Goal: Communication & Community: Participate in discussion

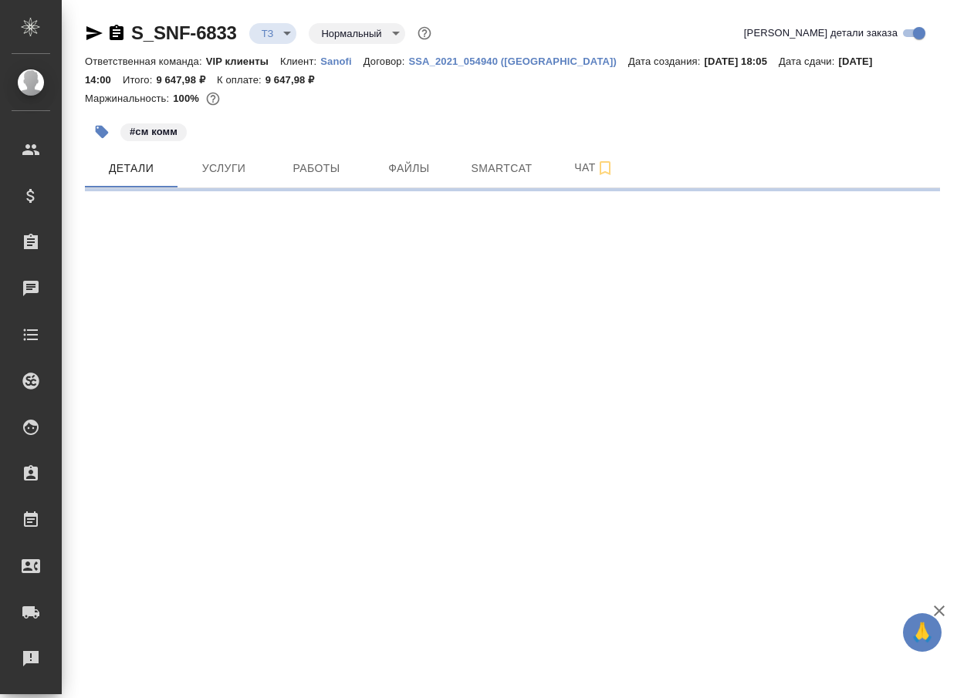
select select "RU"
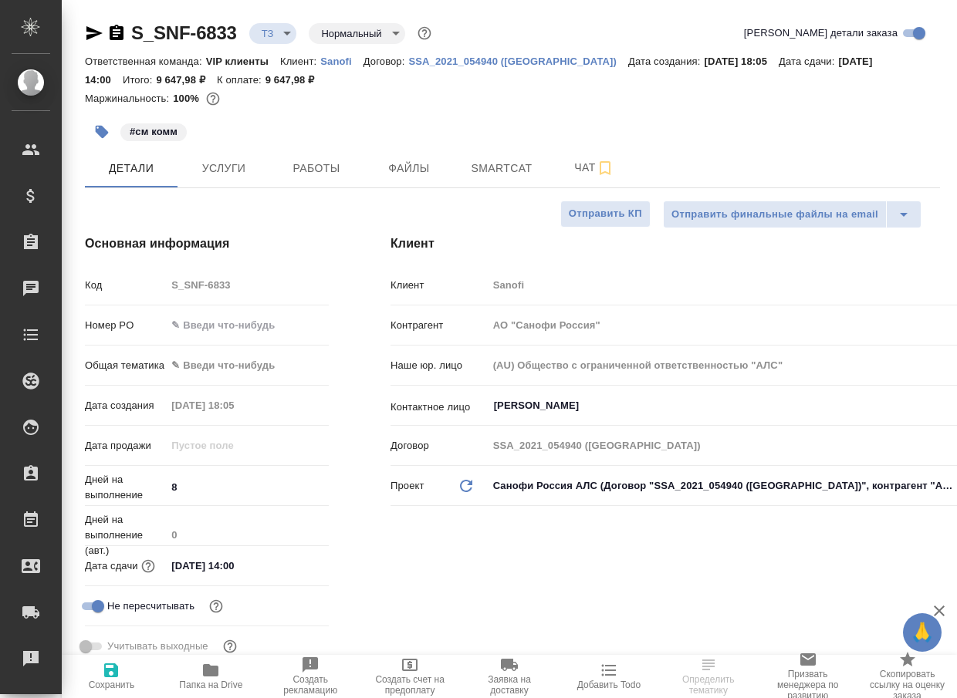
type textarea "x"
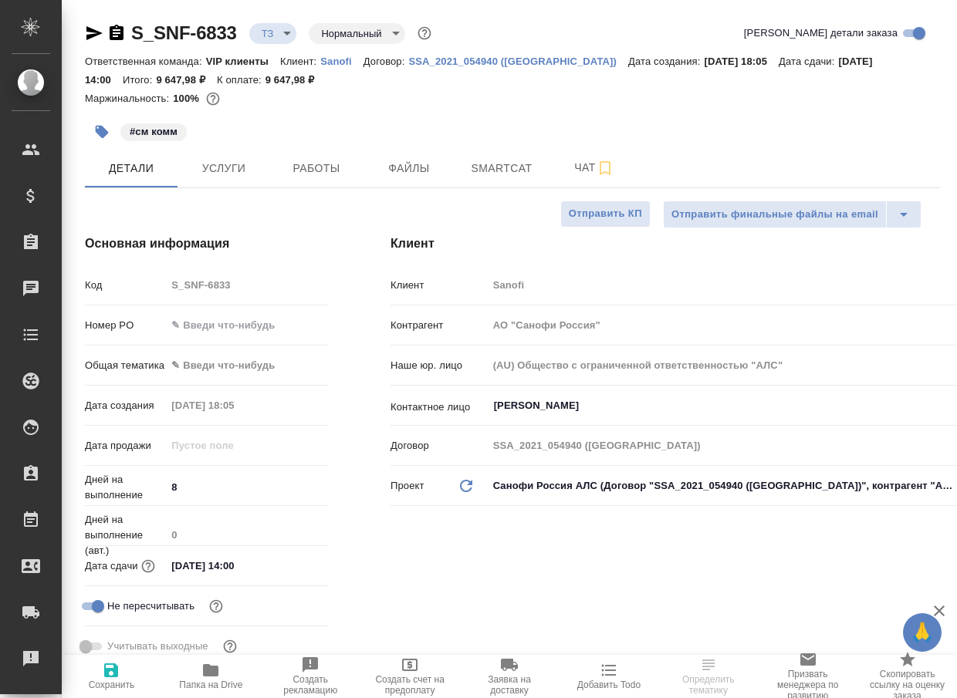
type textarea "x"
type input "Горшкова Валентина"
type input "[PERSON_NAME]"
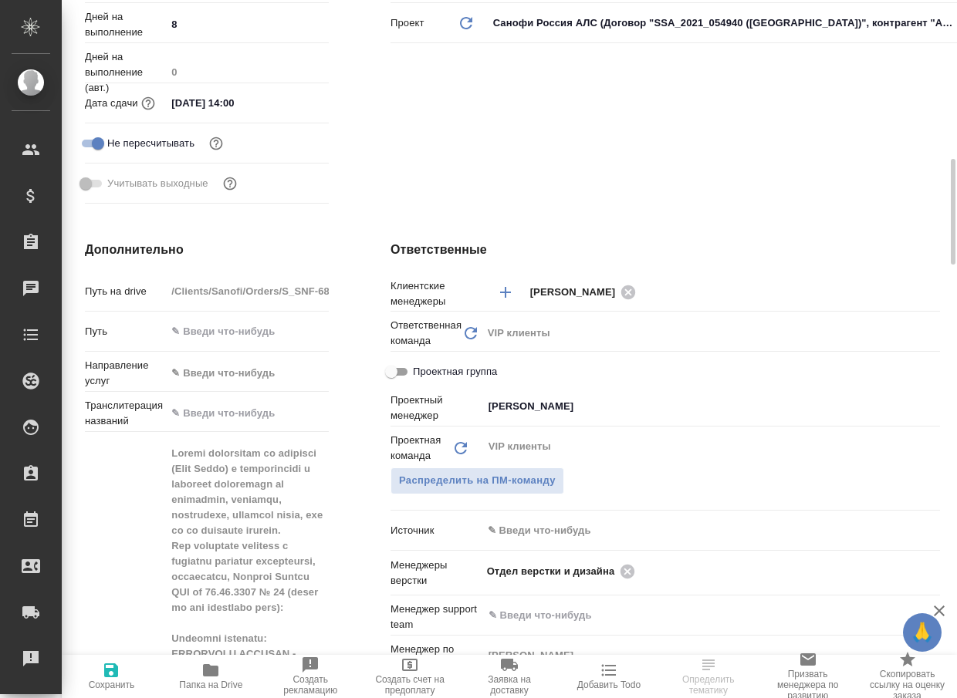
scroll to position [617, 0]
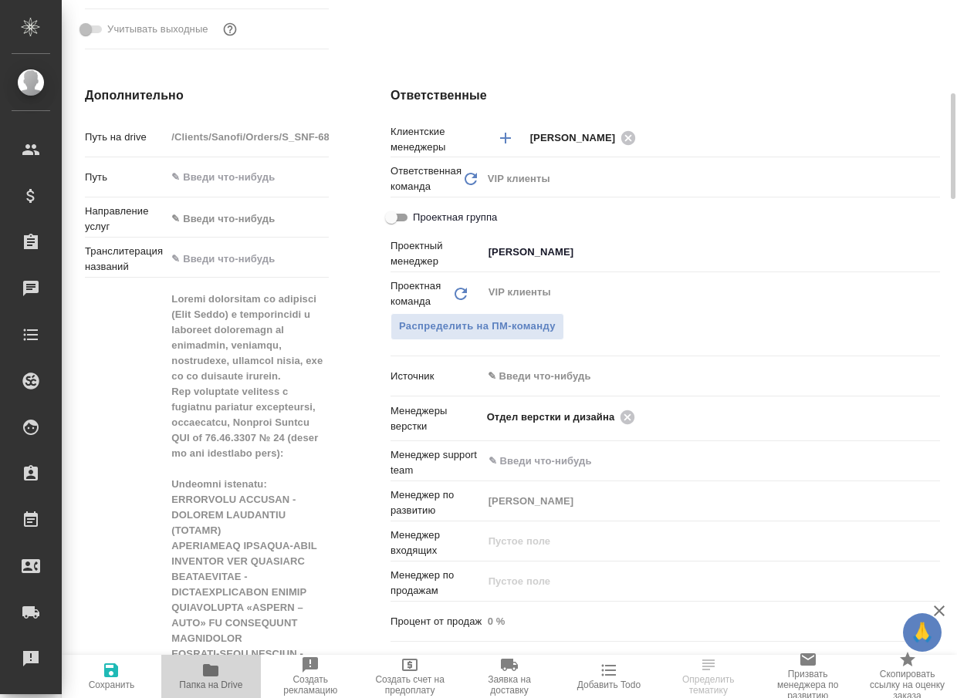
click at [202, 680] on span "Папка на Drive" at bounding box center [210, 685] width 63 height 11
type textarea "x"
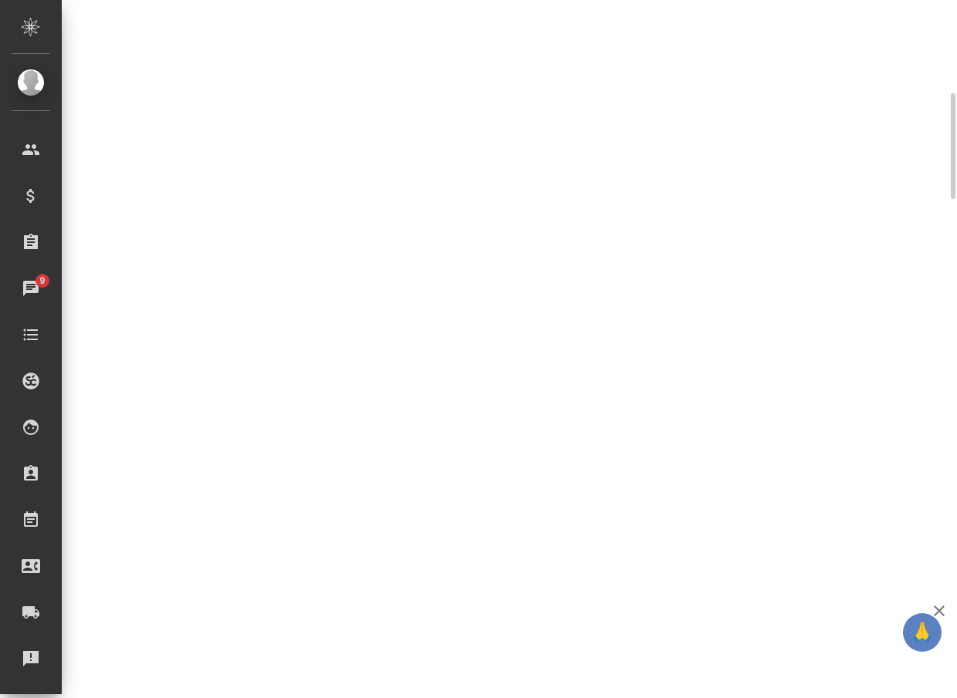
select select "RU"
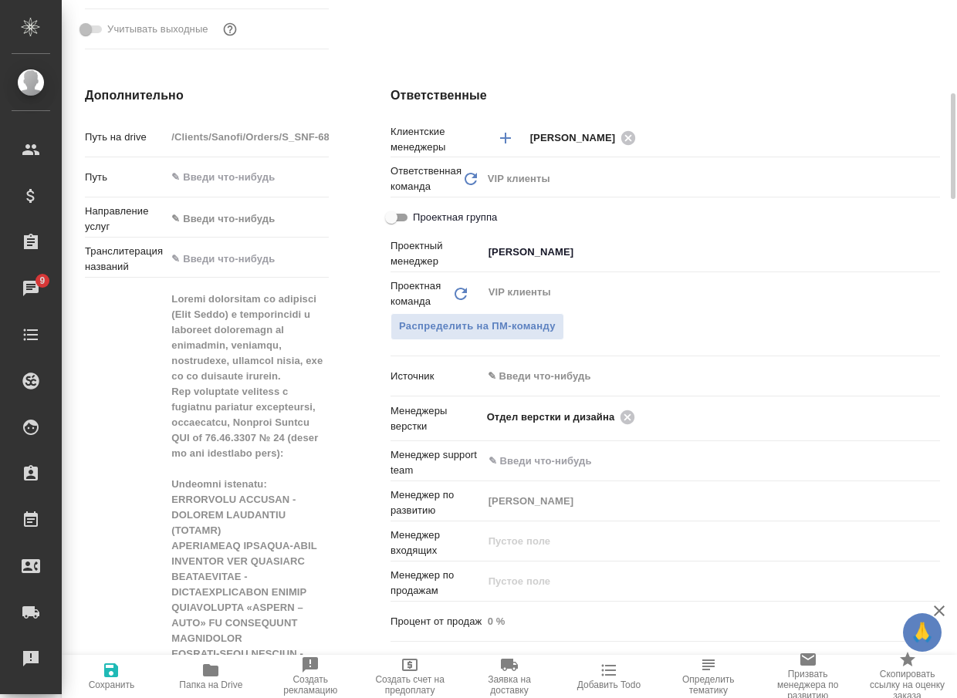
type textarea "x"
click at [630, 415] on icon at bounding box center [627, 417] width 14 height 14
type textarea "x"
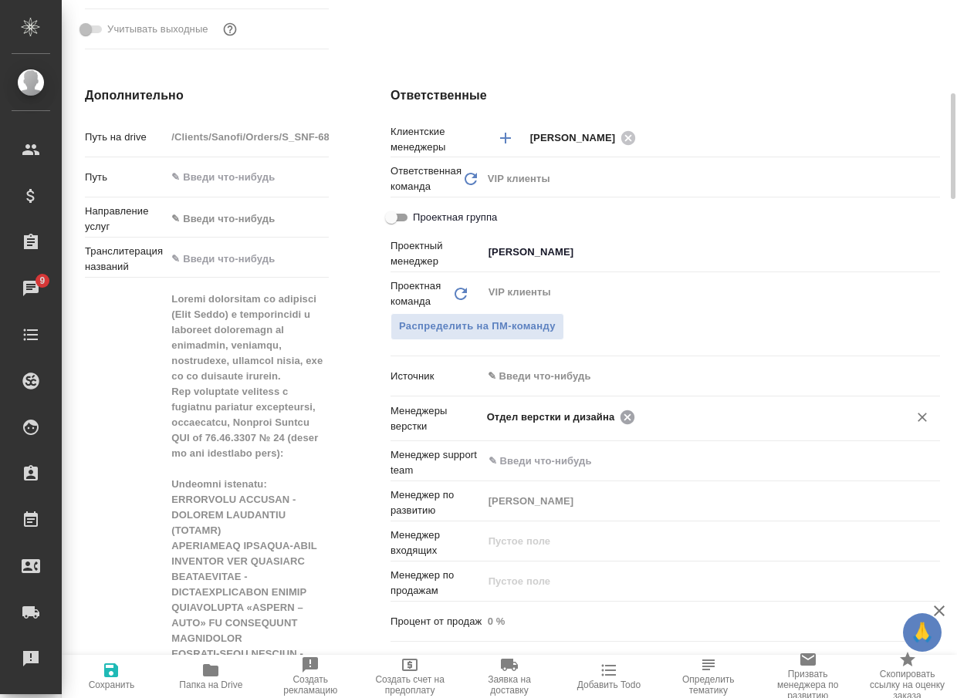
type textarea "x"
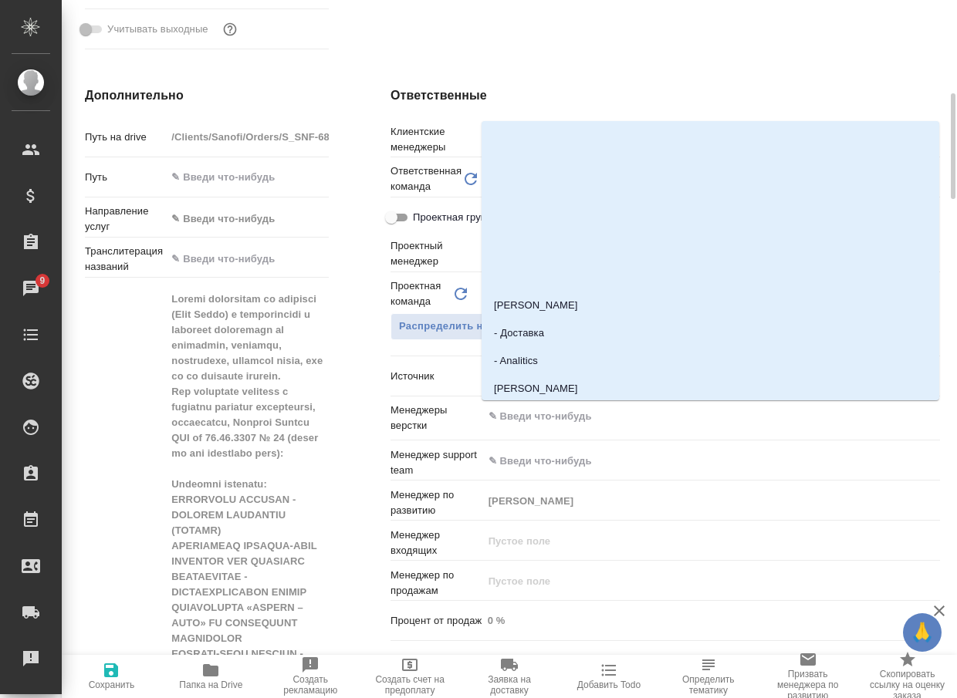
click at [630, 415] on input "text" at bounding box center [685, 416] width 397 height 19
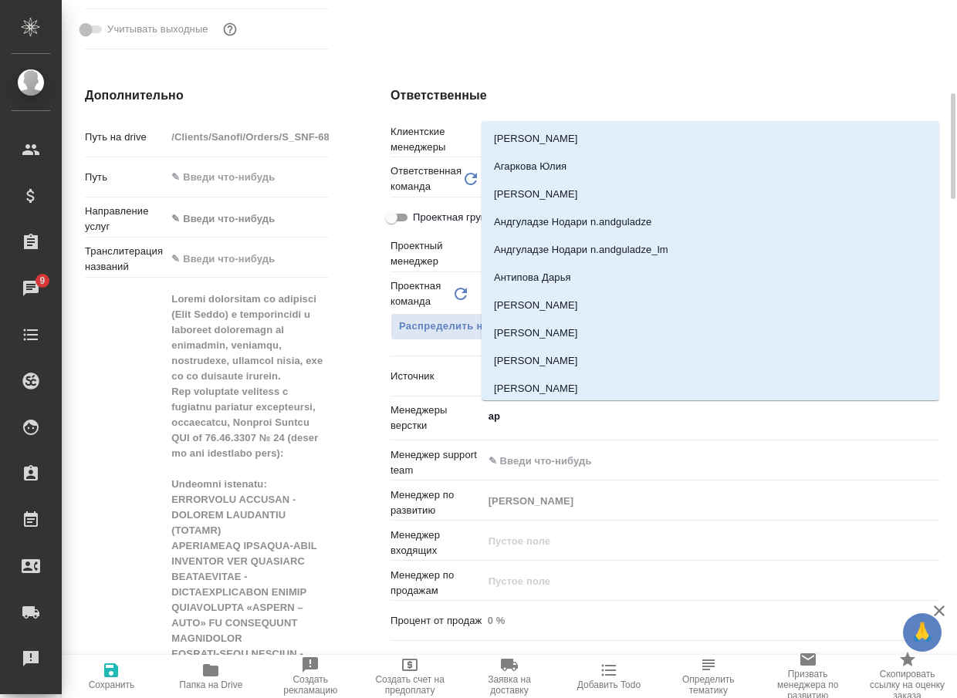
type input "арс"
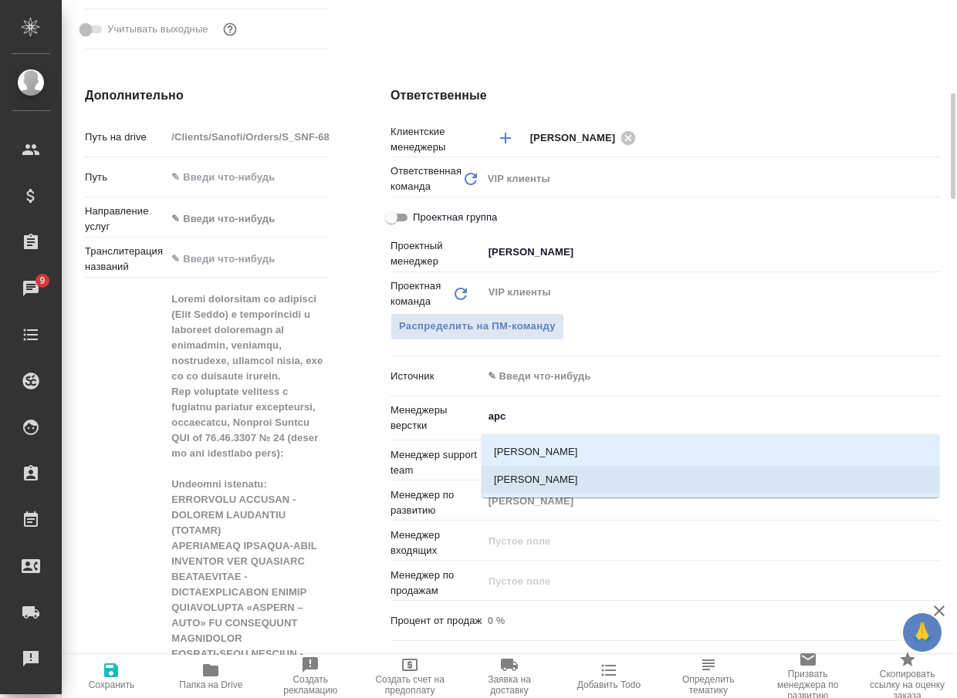
click at [581, 480] on li "[PERSON_NAME]" at bounding box center [709, 480] width 457 height 28
type textarea "x"
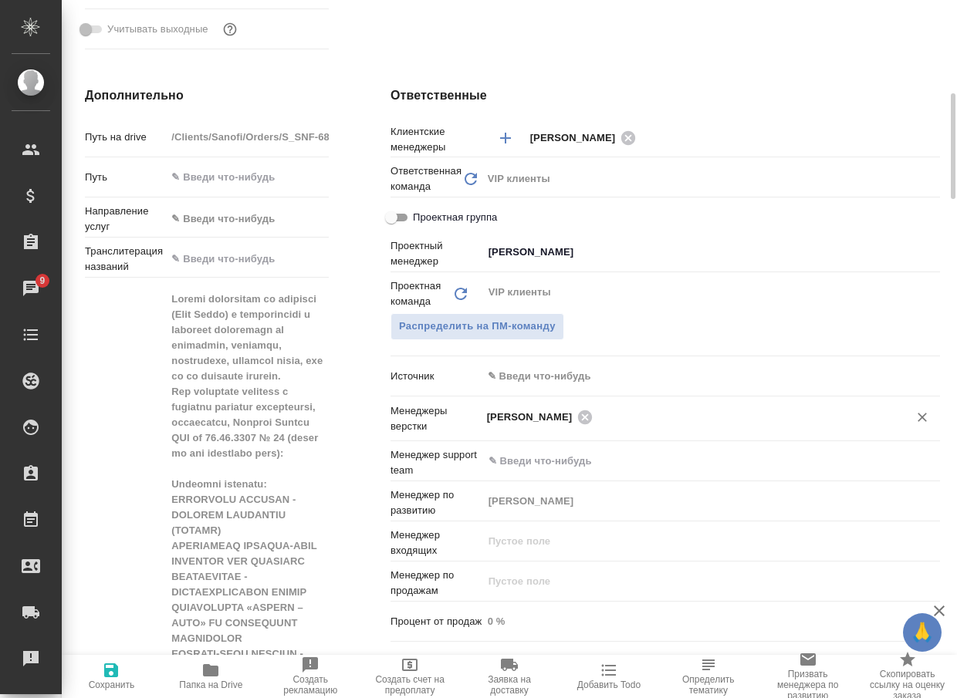
click at [133, 664] on span "Сохранить" at bounding box center [111, 675] width 81 height 29
type textarea "x"
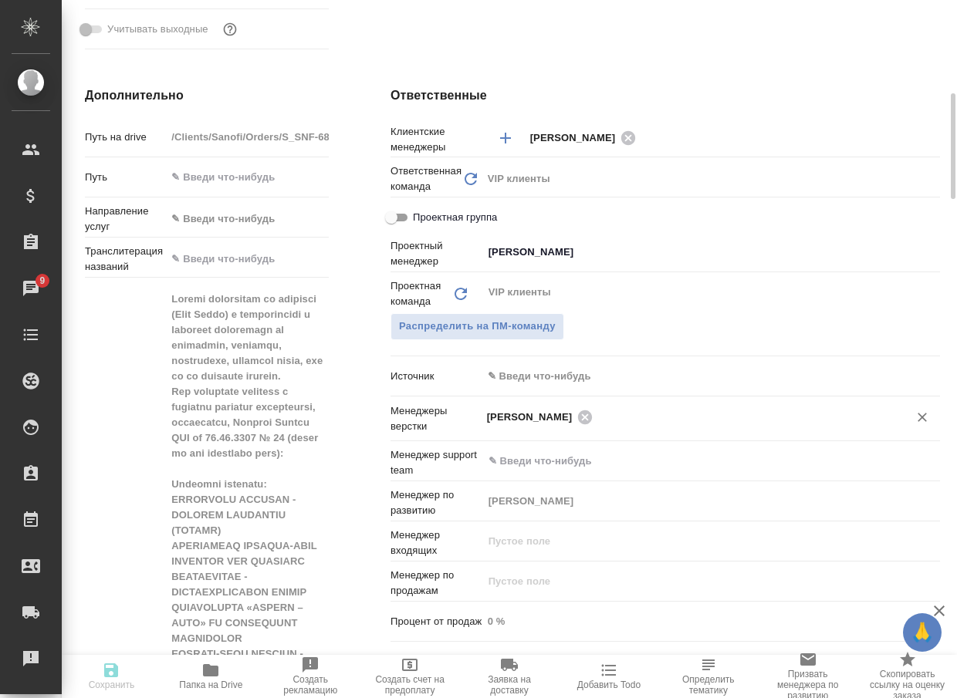
type textarea "x"
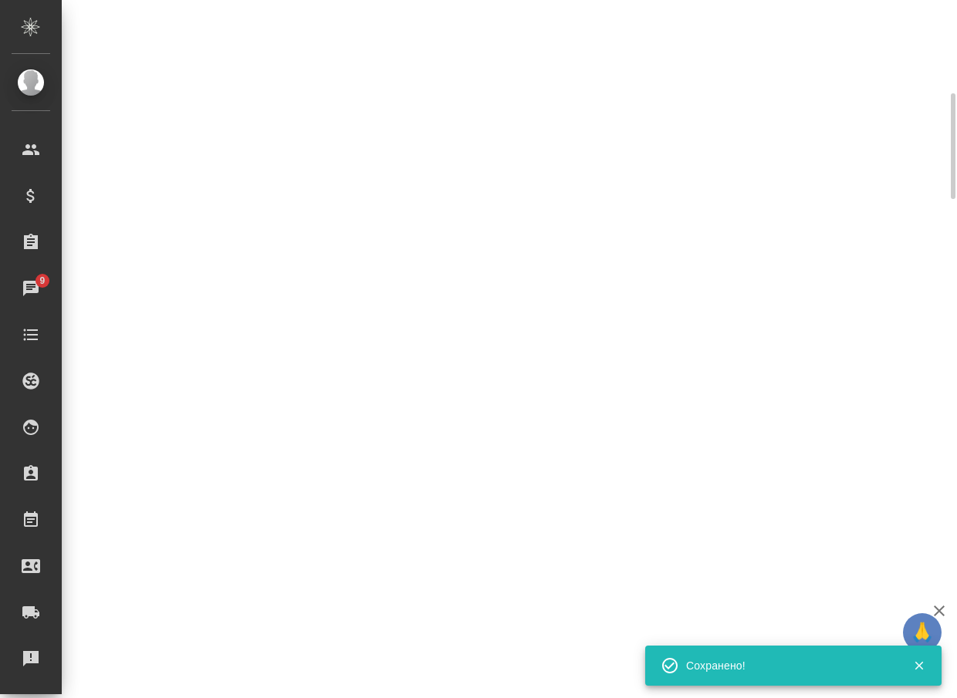
select select "RU"
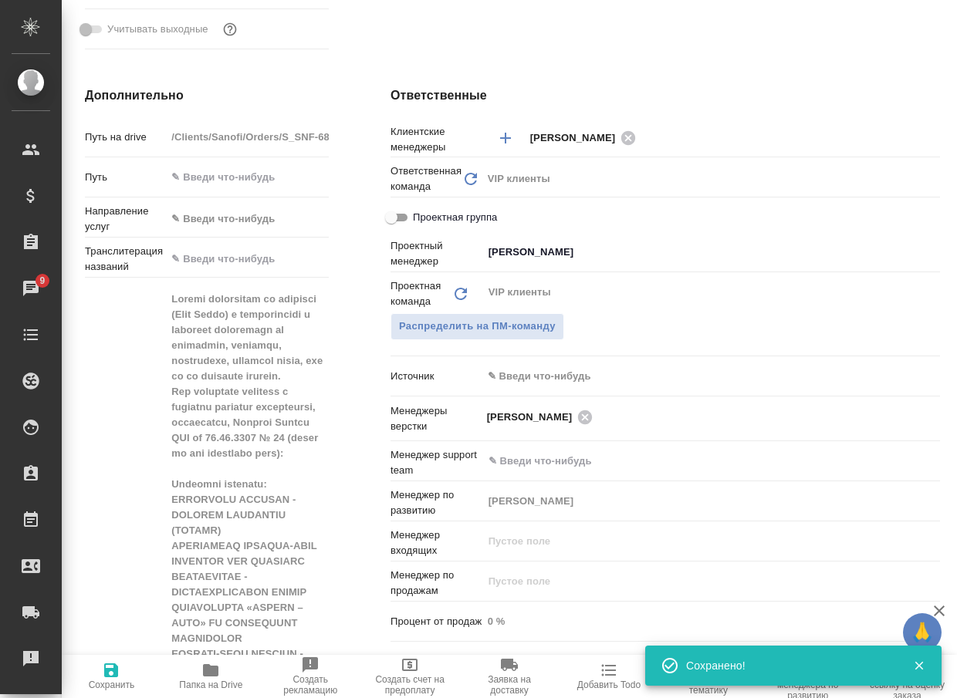
type textarea "x"
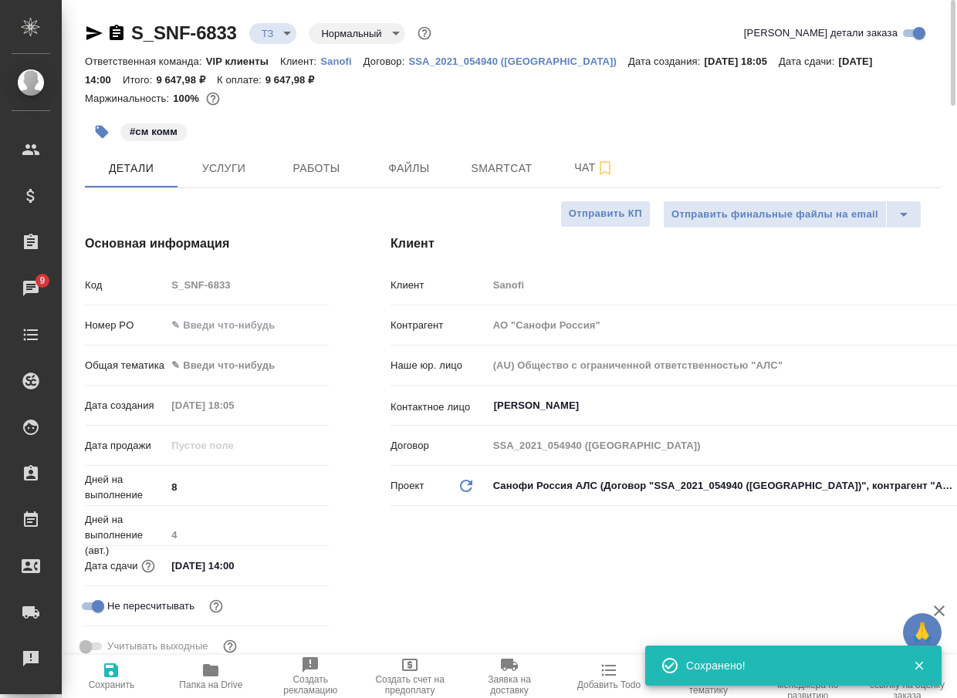
click at [273, 33] on body "🙏 .cls-1 fill:#fff; AWATERA Arsenyeva Vera Клиенты Спецификации Заказы 9 Чаты T…" at bounding box center [478, 349] width 957 height 698
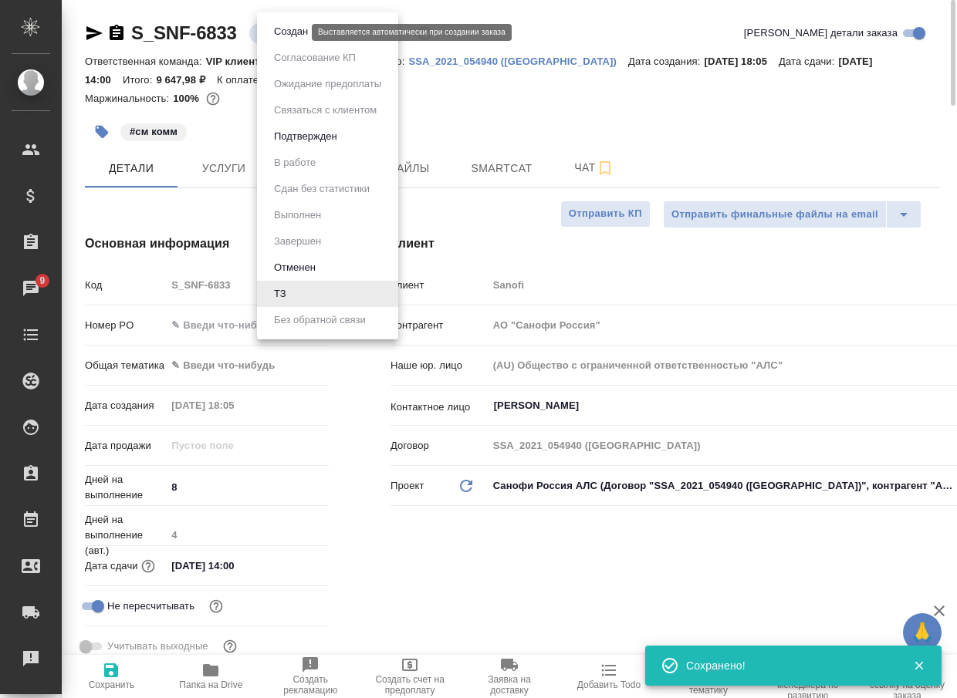
click at [282, 35] on button "Создан" at bounding box center [290, 31] width 43 height 17
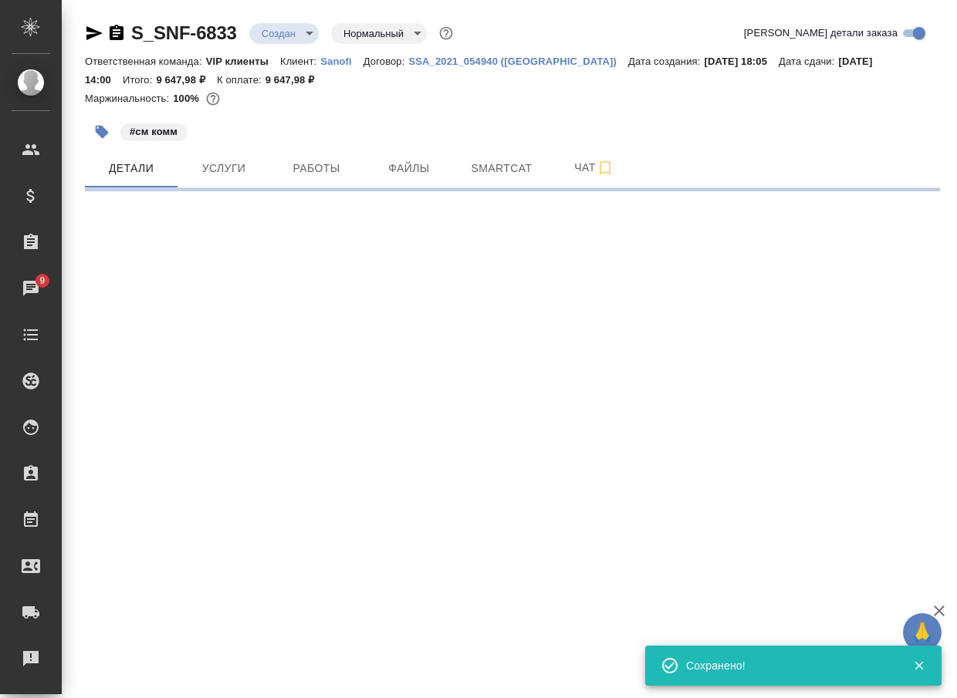
select select "RU"
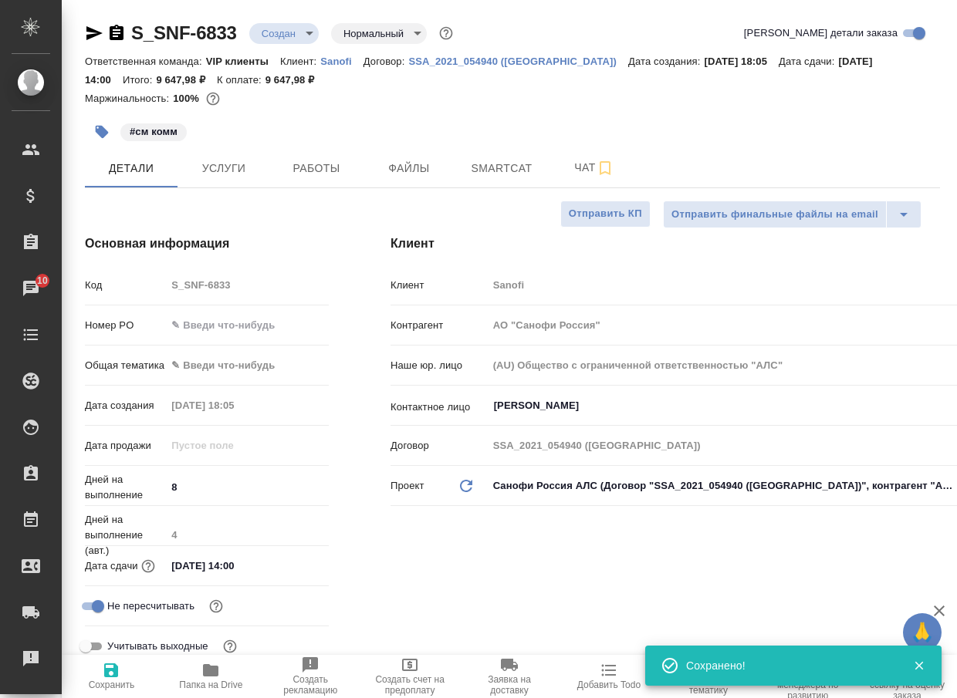
type textarea "x"
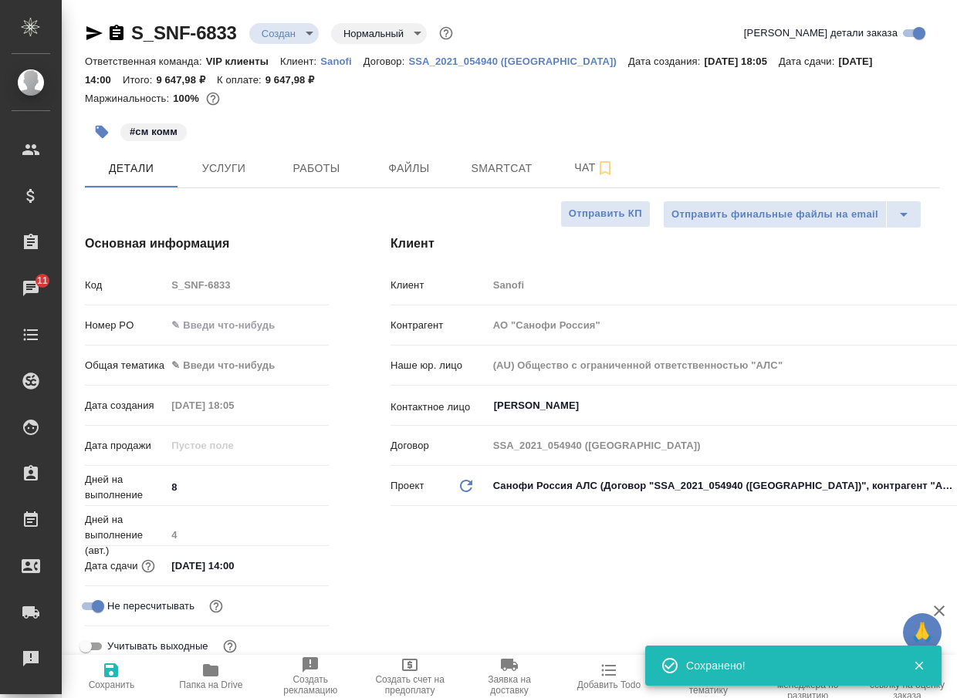
type textarea "x"
drag, startPoint x: 251, startPoint y: 42, endPoint x: 108, endPoint y: 41, distance: 142.7
click at [108, 41] on div "S_SNF-6833 Создан new Нормальный normal" at bounding box center [270, 33] width 371 height 25
copy link "S_SNF-6833"
type textarea "x"
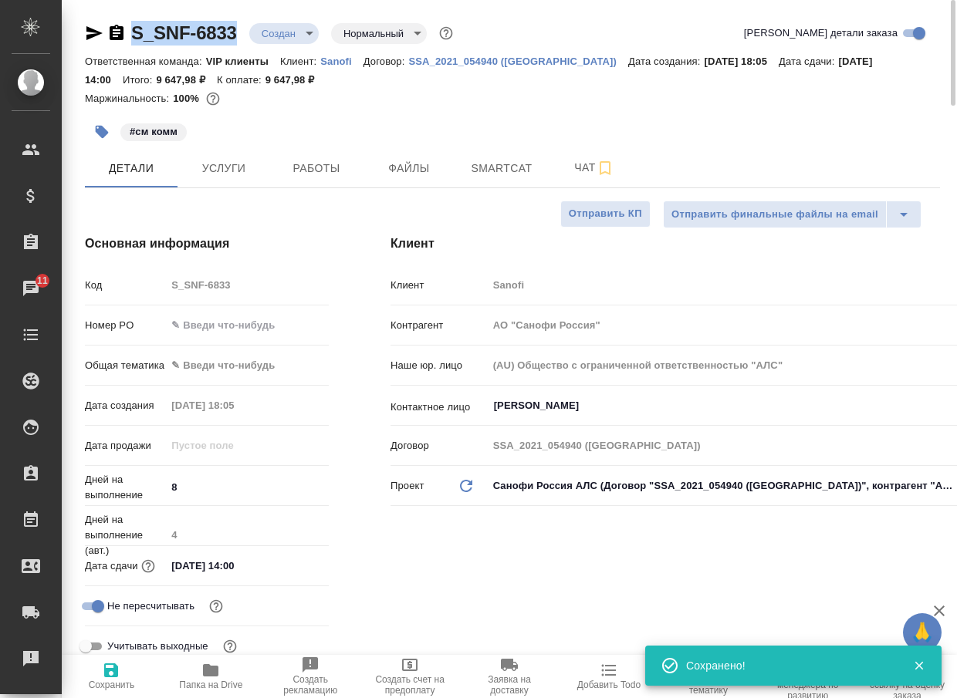
type textarea "x"
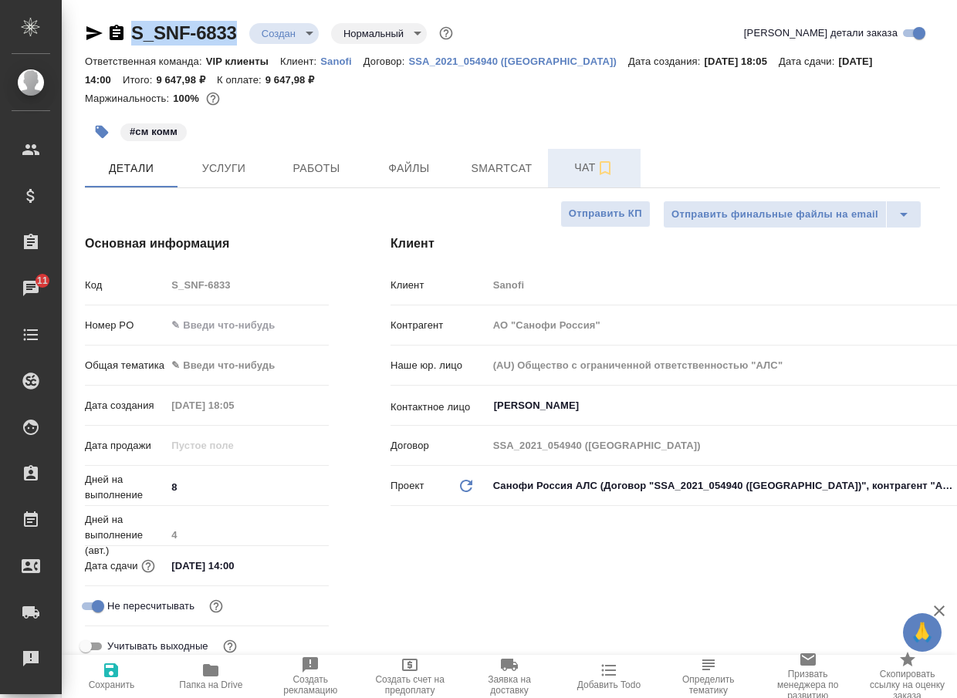
click at [586, 166] on span "Чат" at bounding box center [594, 167] width 74 height 19
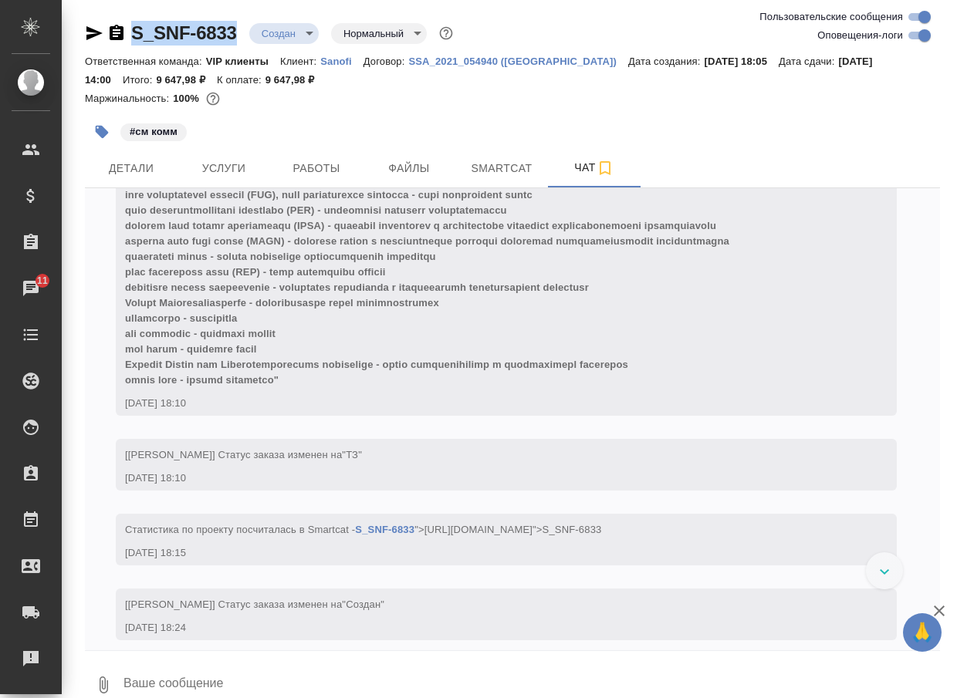
click at [106, 681] on icon "button" at bounding box center [104, 685] width 8 height 17
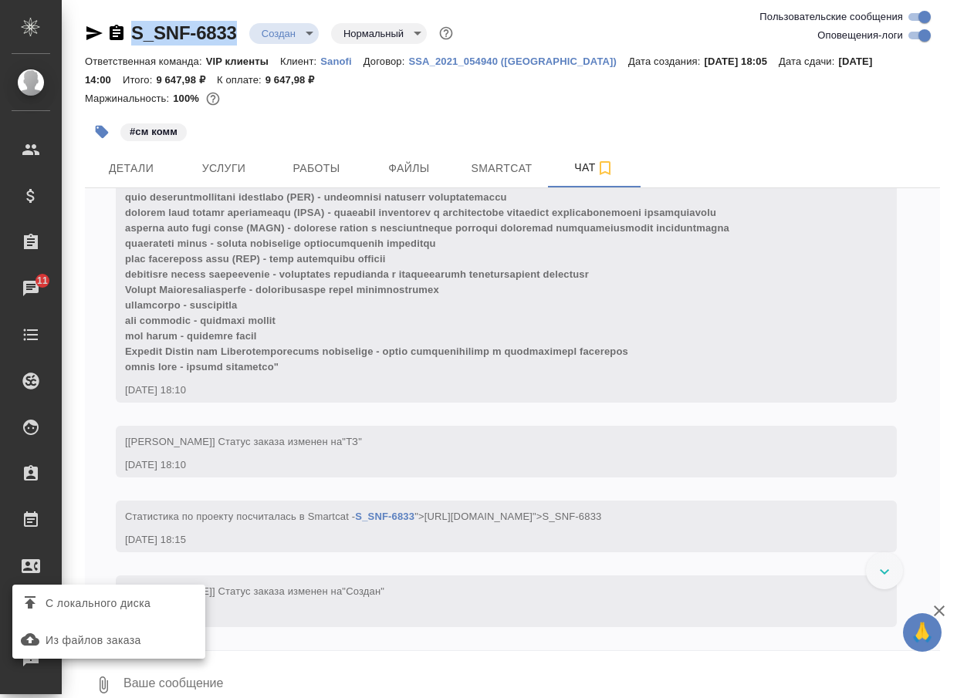
scroll to position [1152, 0]
click at [130, 604] on span "С локального диска" at bounding box center [98, 603] width 105 height 19
click at [0, 0] on input "С локального диска" at bounding box center [0, 0] width 0 height 0
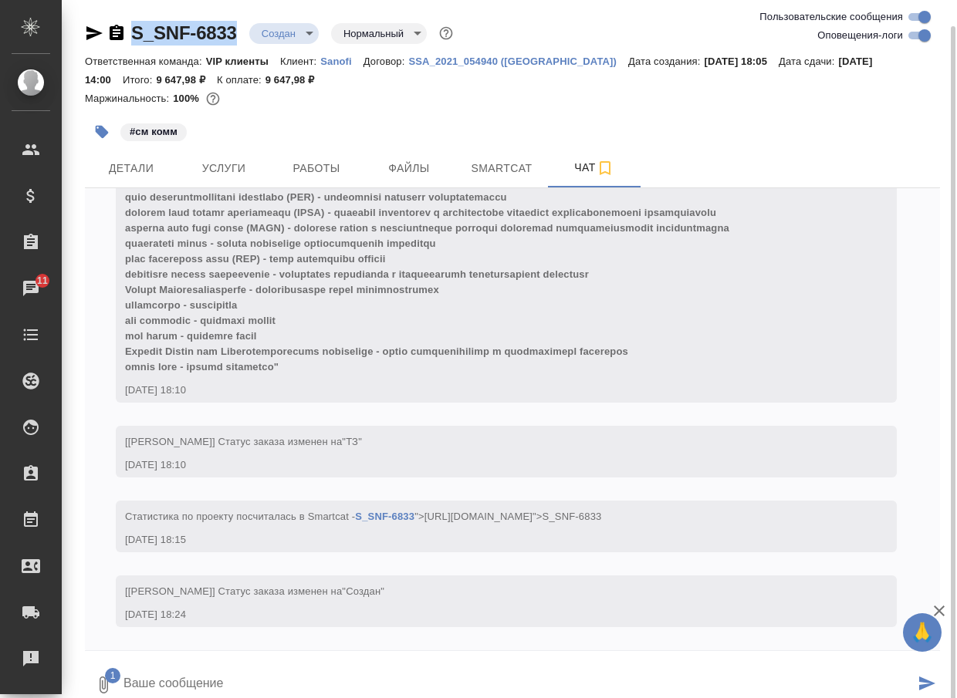
scroll to position [13, 0]
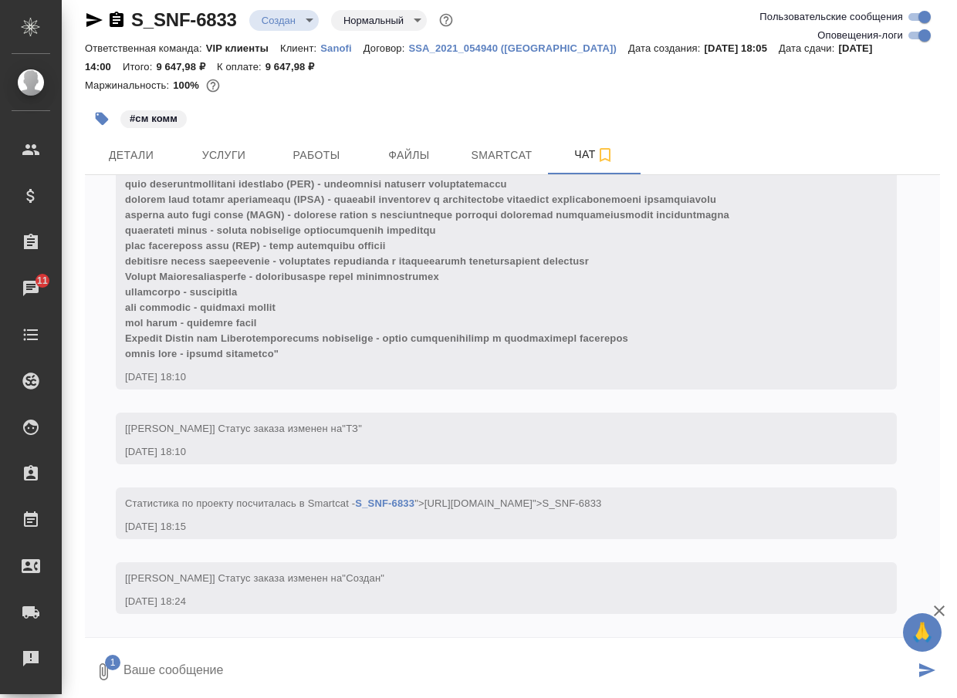
click at [290, 670] on textarea at bounding box center [518, 672] width 792 height 52
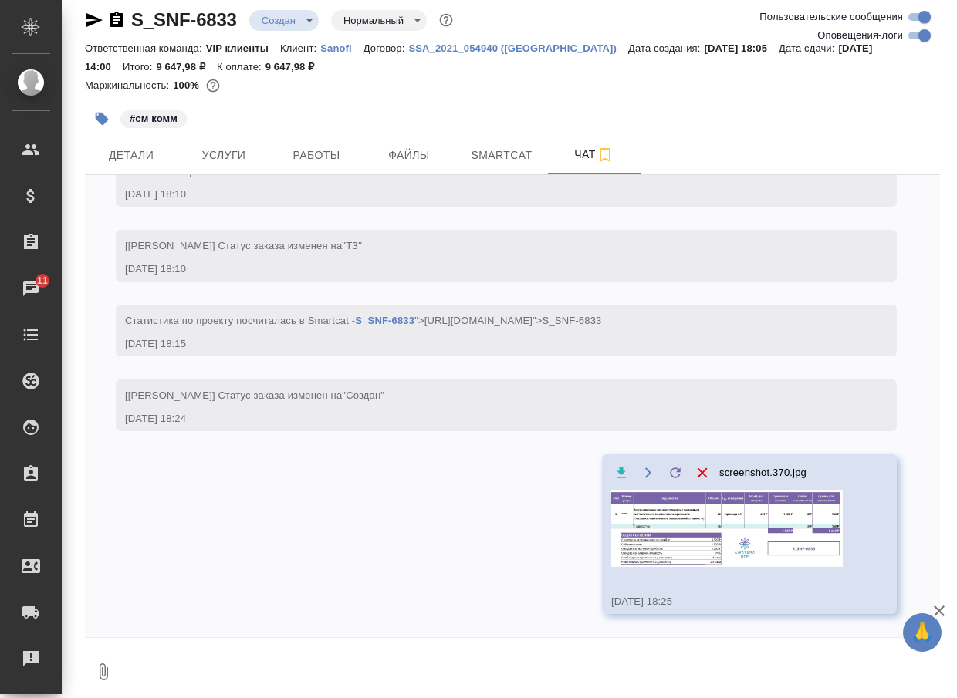
scroll to position [1257, 0]
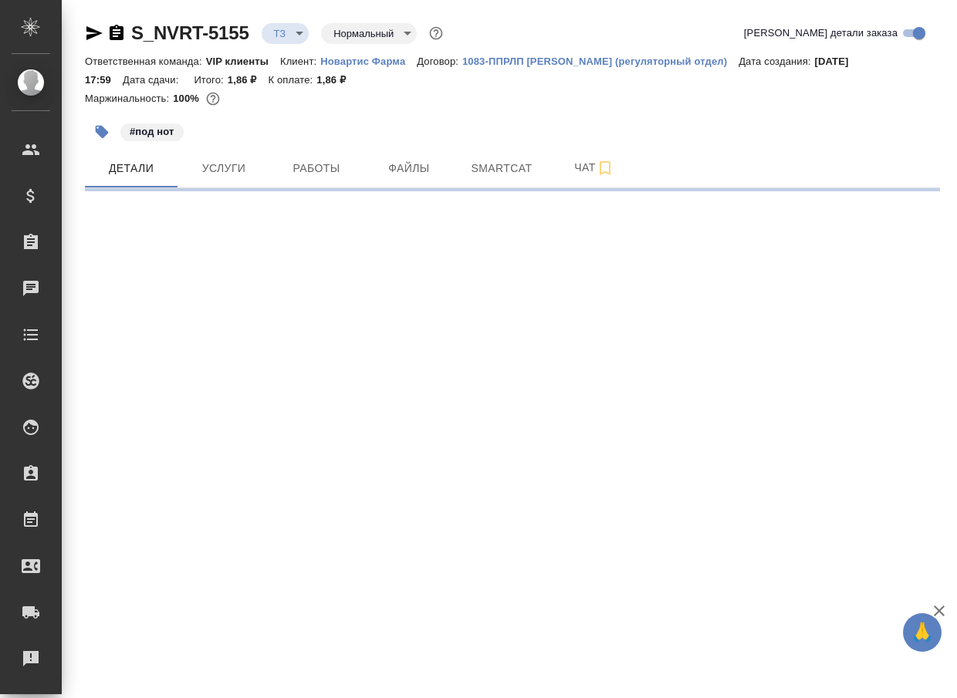
select select "RU"
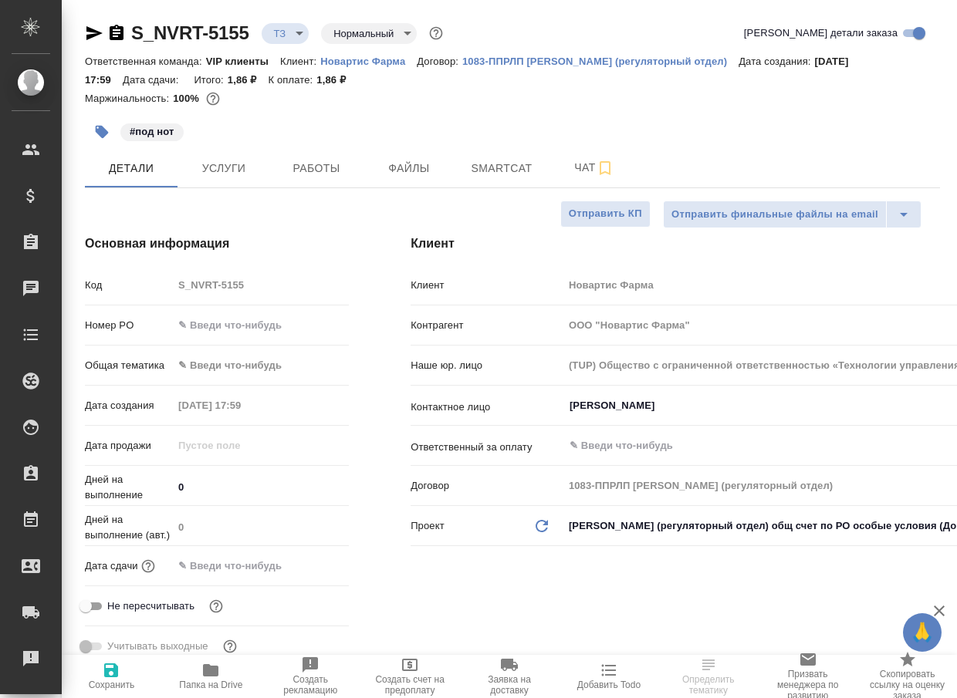
type textarea "x"
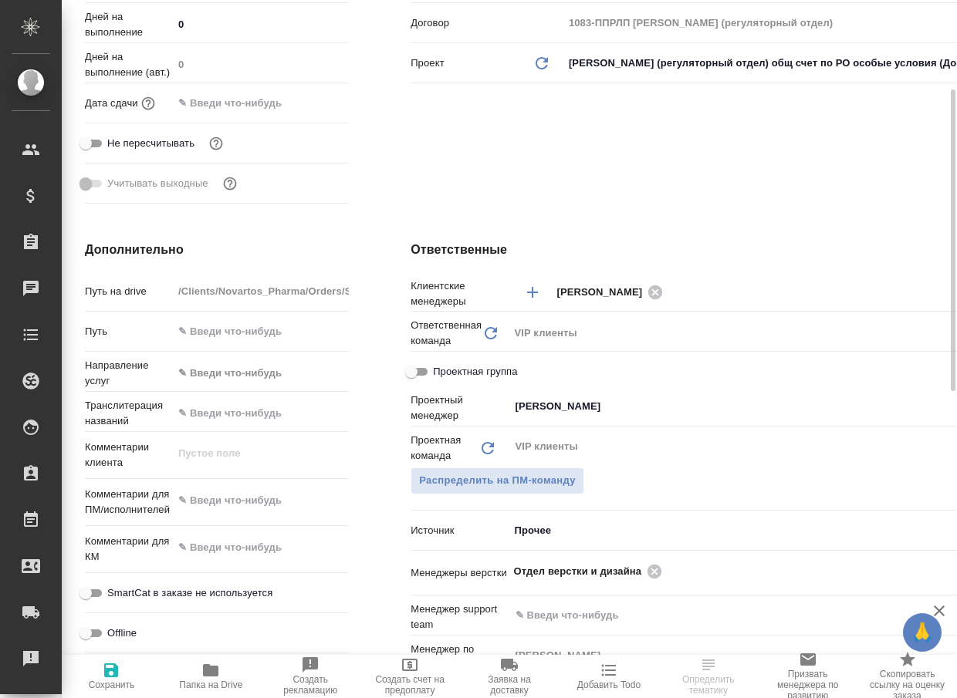
scroll to position [540, 0]
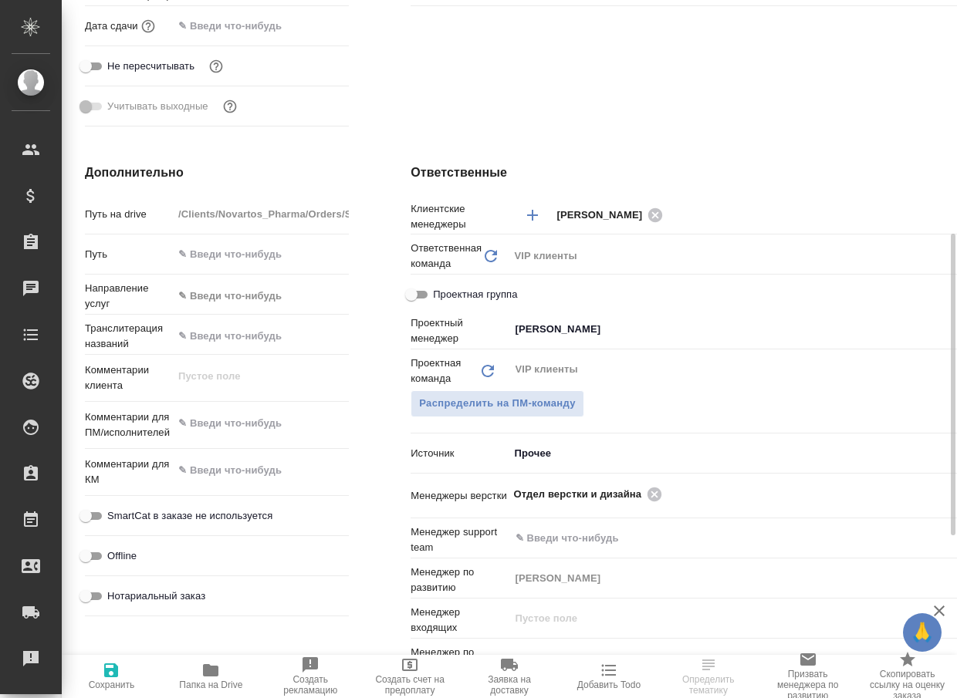
click at [211, 689] on span "Папка на Drive" at bounding box center [210, 685] width 63 height 11
type textarea "x"
select select "RU"
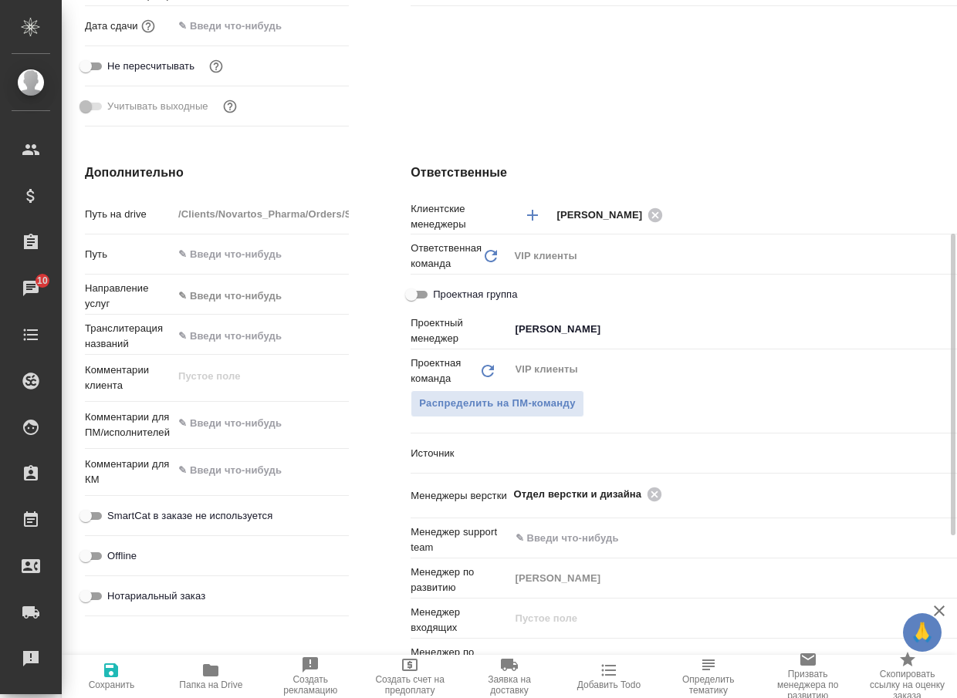
type textarea "x"
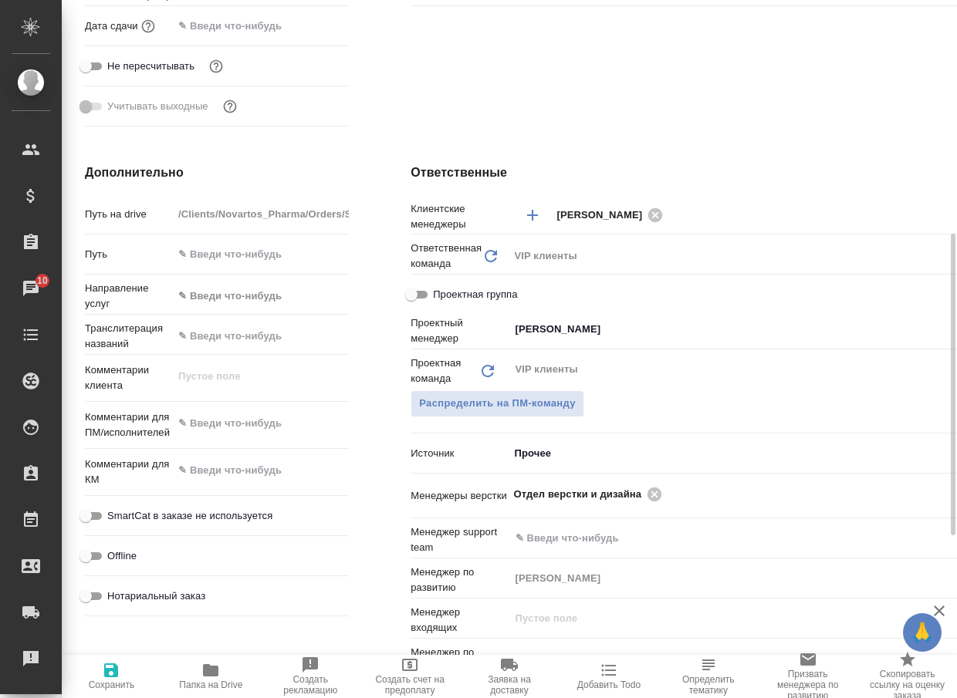
type textarea "x"
click at [647, 488] on icon at bounding box center [654, 494] width 14 height 14
type textarea "x"
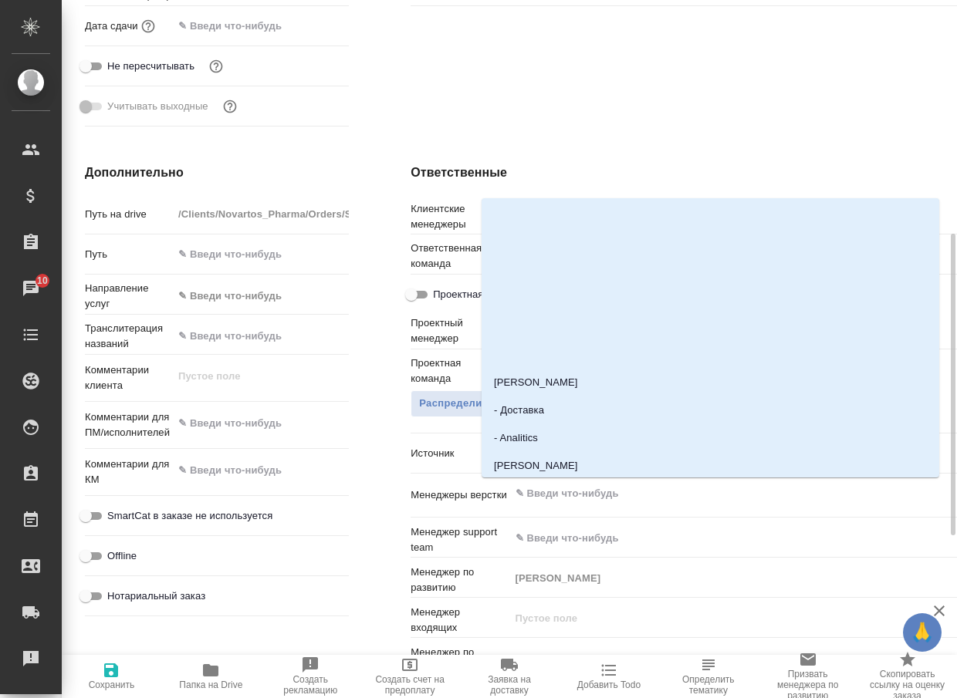
click at [629, 488] on input "text" at bounding box center [729, 493] width 430 height 19
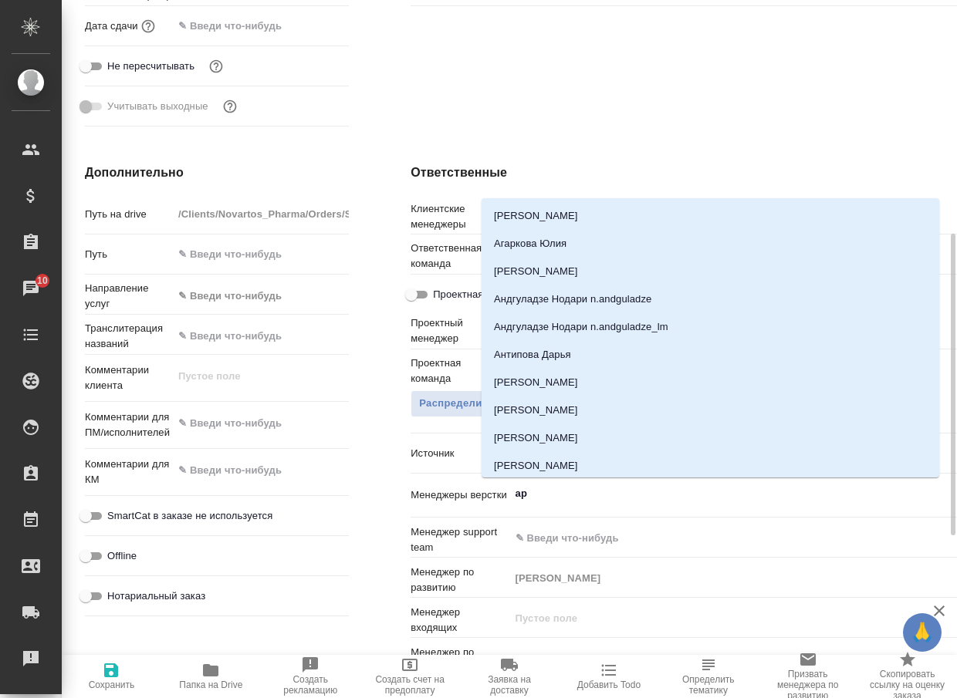
type input "арс"
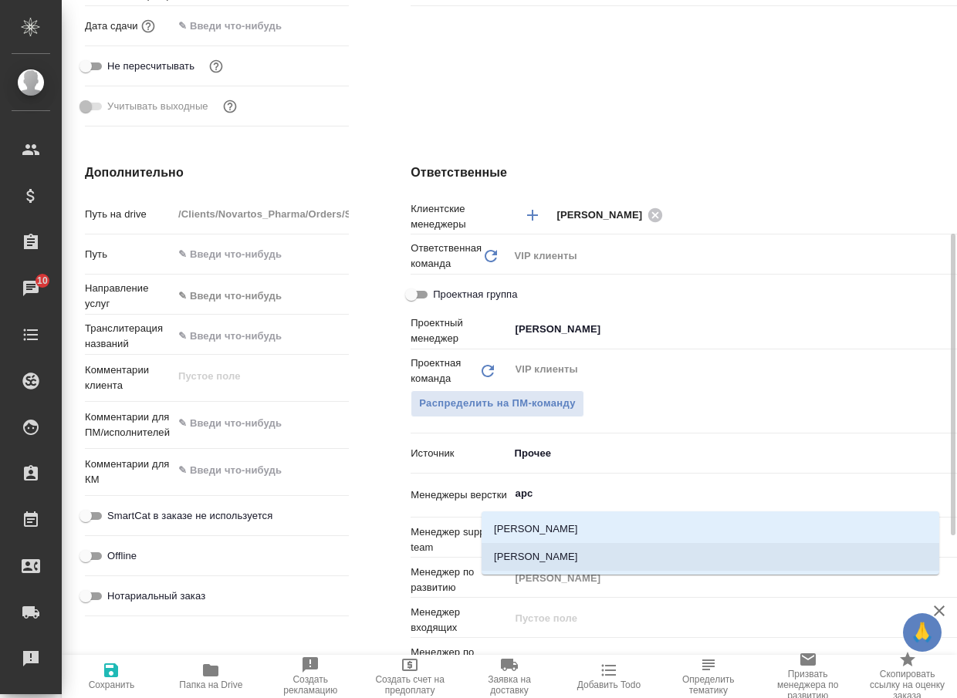
click at [553, 548] on li "[PERSON_NAME]" at bounding box center [709, 557] width 457 height 28
type textarea "x"
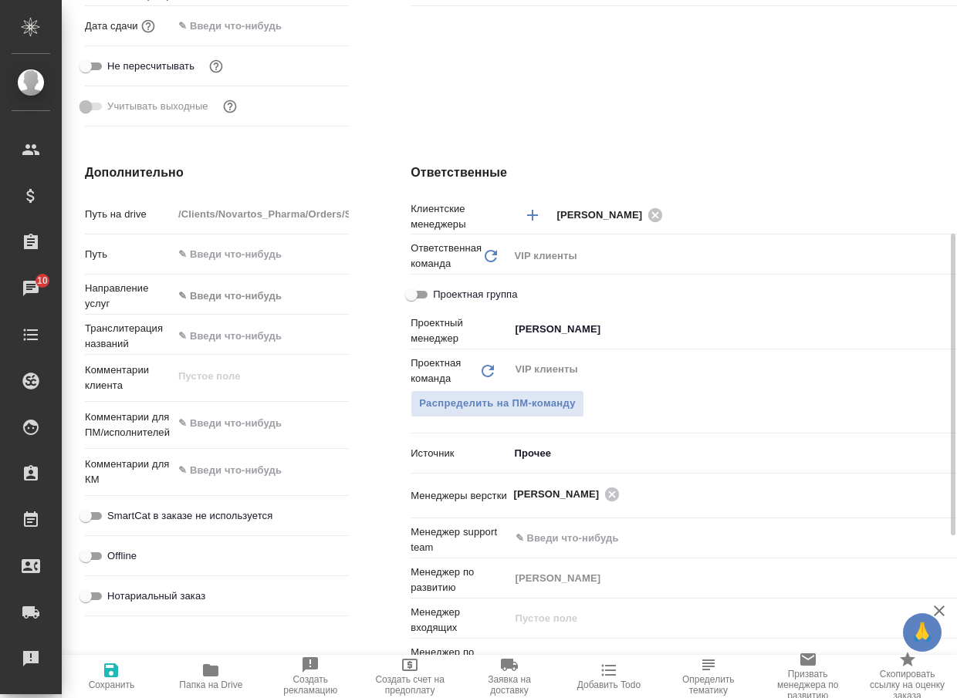
click at [114, 676] on icon "button" at bounding box center [111, 670] width 14 height 14
type textarea "x"
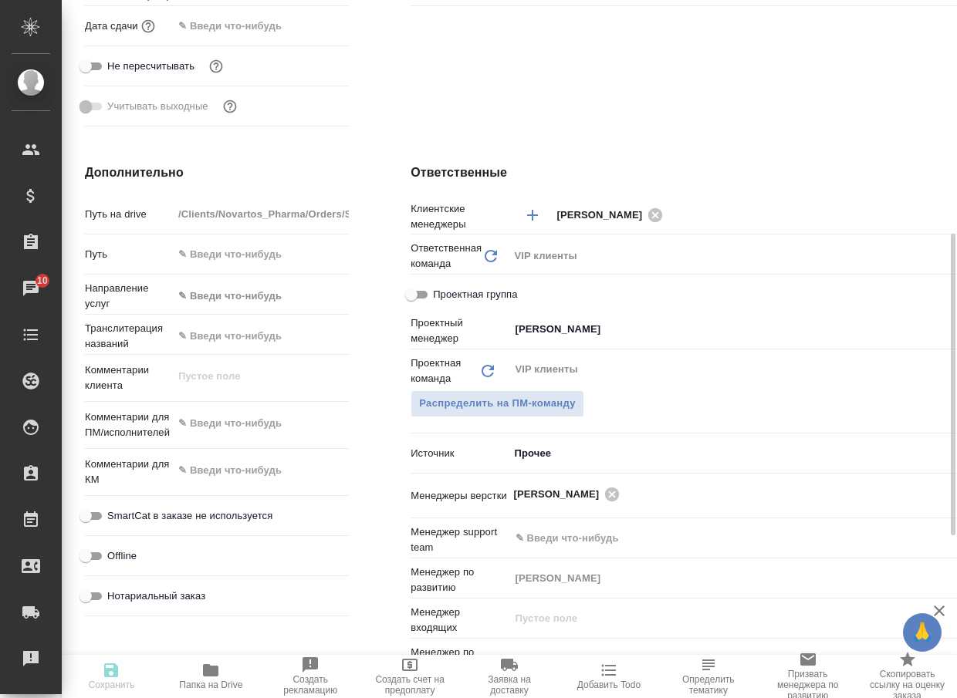
type textarea "x"
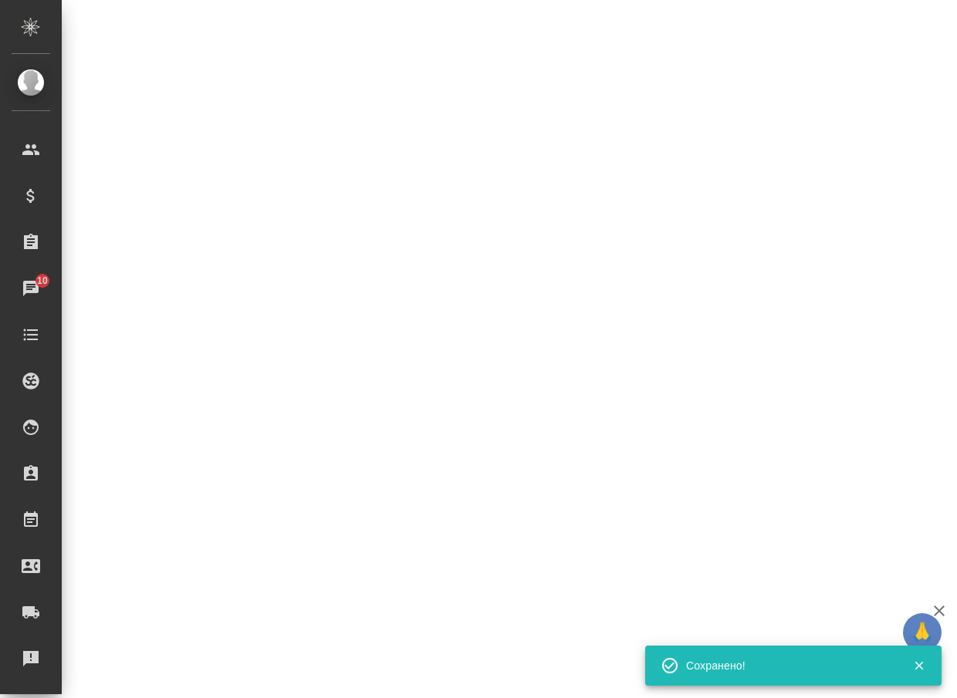
select select "RU"
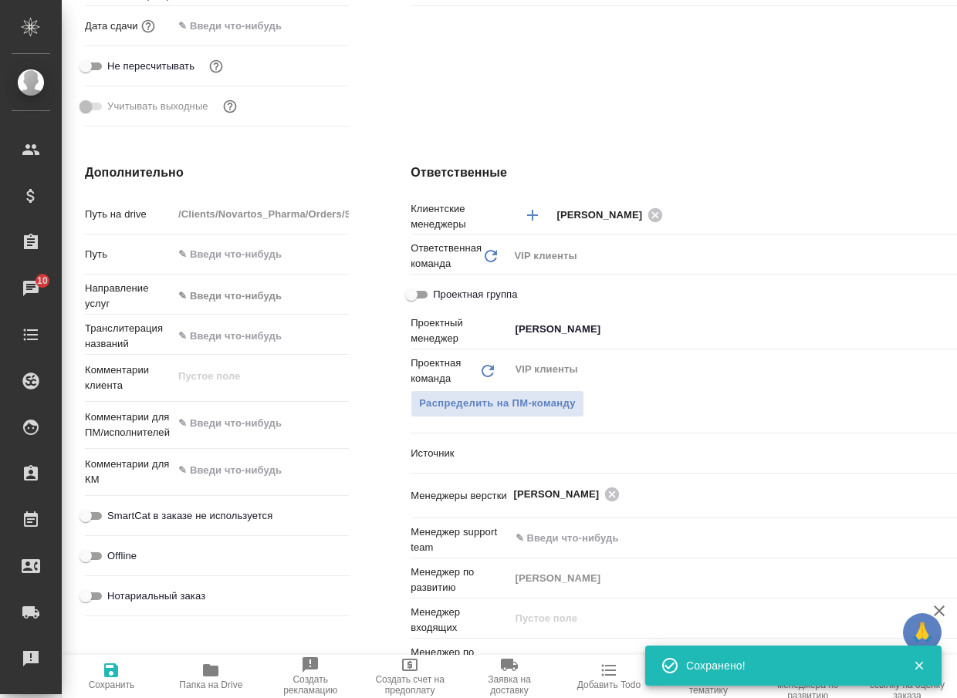
type textarea "x"
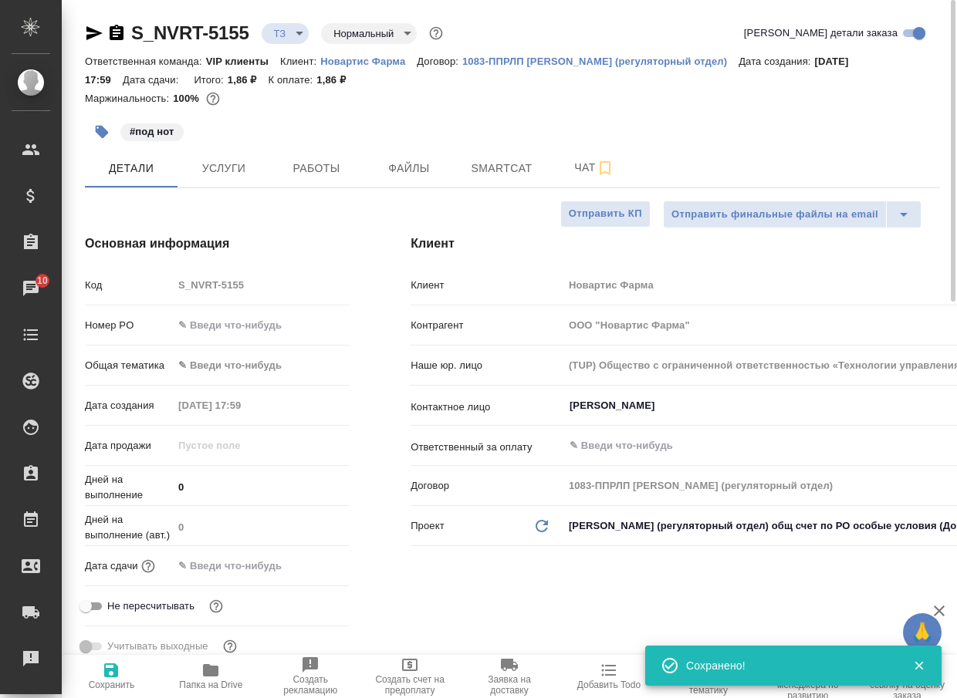
click at [304, 42] on body "🙏 .cls-1 fill:#fff; AWATERA Arsenyeva [PERSON_NAME] Спецификации Заказы 10 Чаты…" at bounding box center [478, 349] width 957 height 698
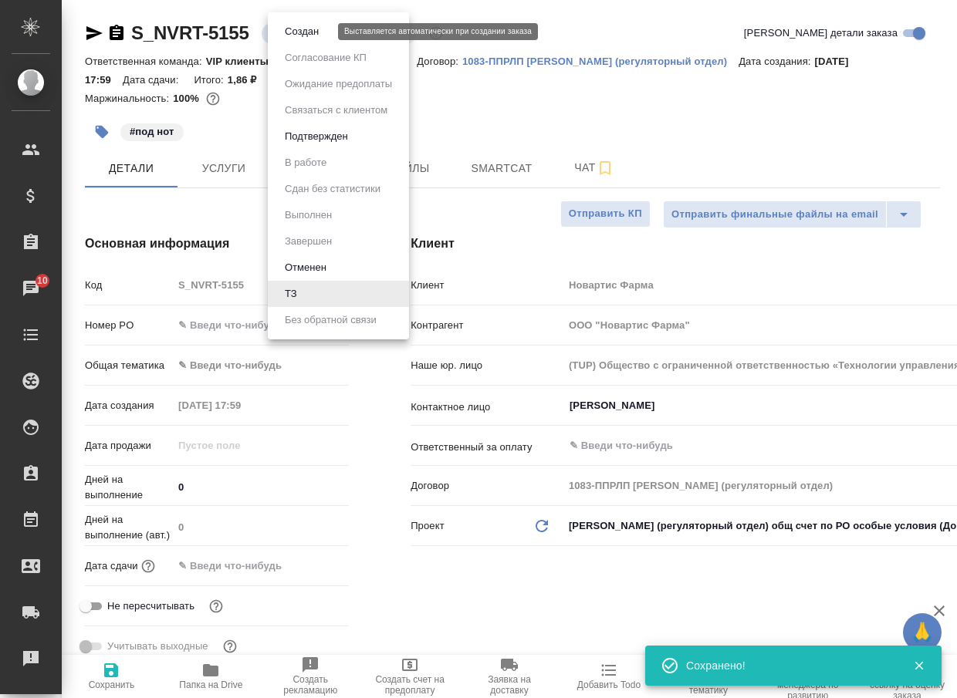
click at [303, 39] on button "Создан" at bounding box center [301, 31] width 43 height 17
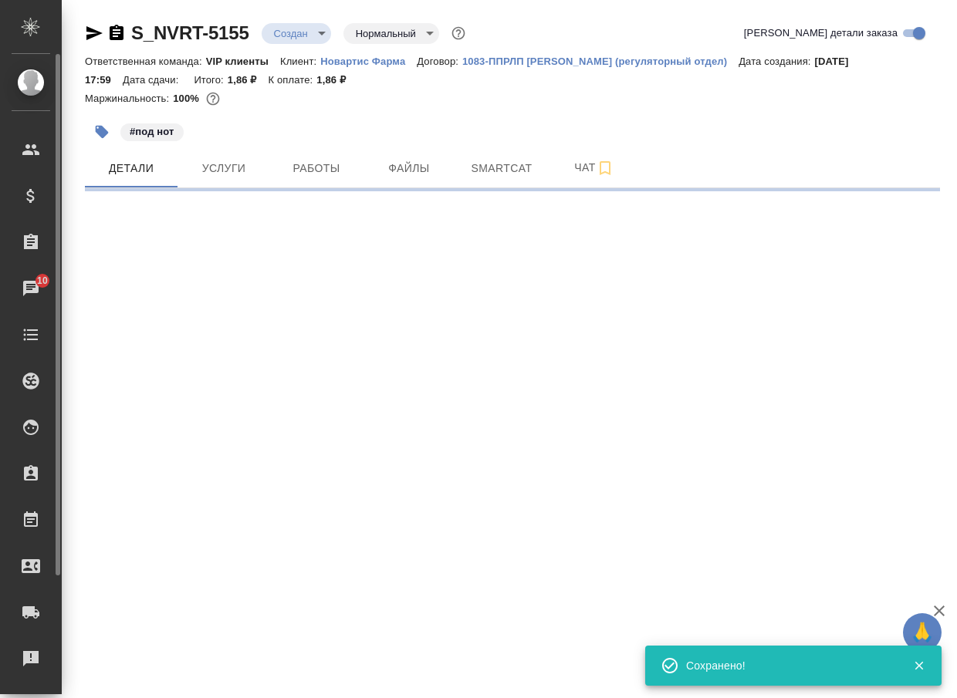
select select "RU"
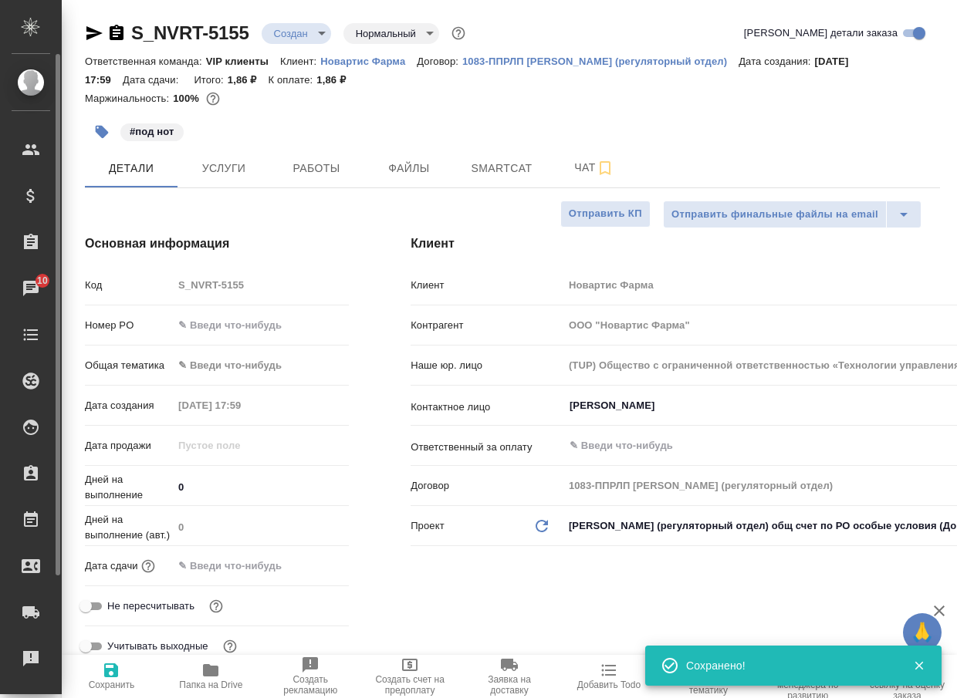
type textarea "x"
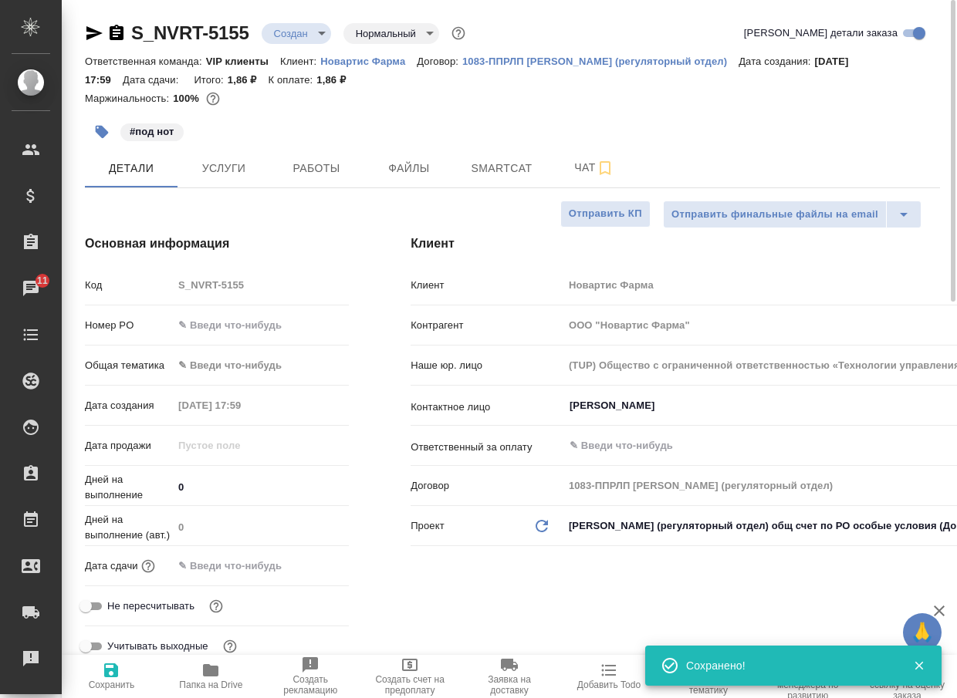
type textarea "x"
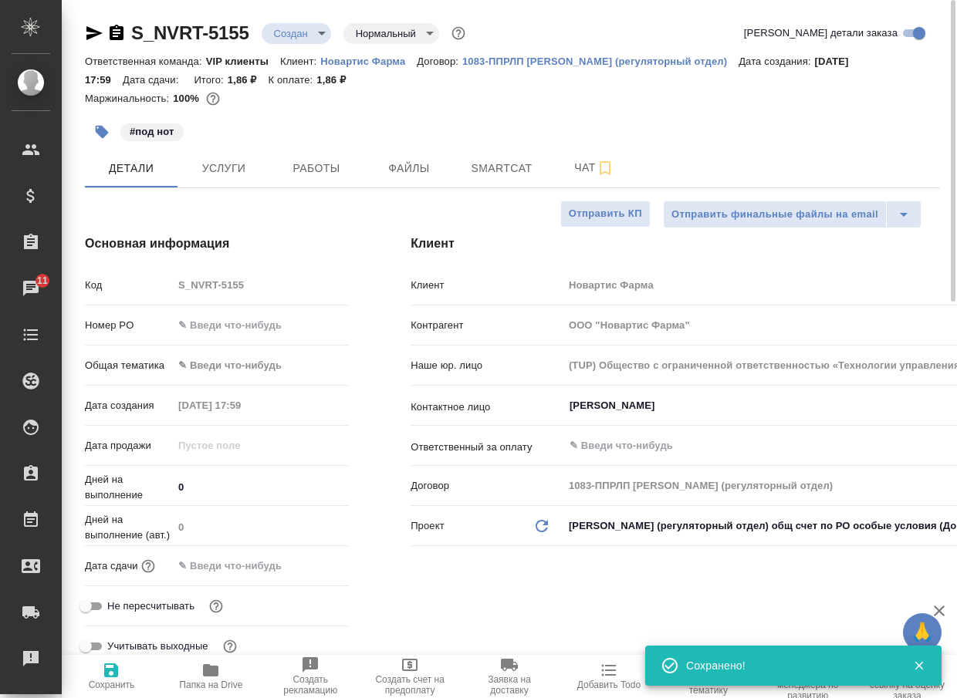
type textarea "x"
drag, startPoint x: 265, startPoint y: 40, endPoint x: 93, endPoint y: 28, distance: 171.7
click at [93, 28] on div "S_NVRT-5155 Создан new Нормальный normal" at bounding box center [276, 33] width 383 height 25
copy link "S_NVRT-5155"
type textarea "x"
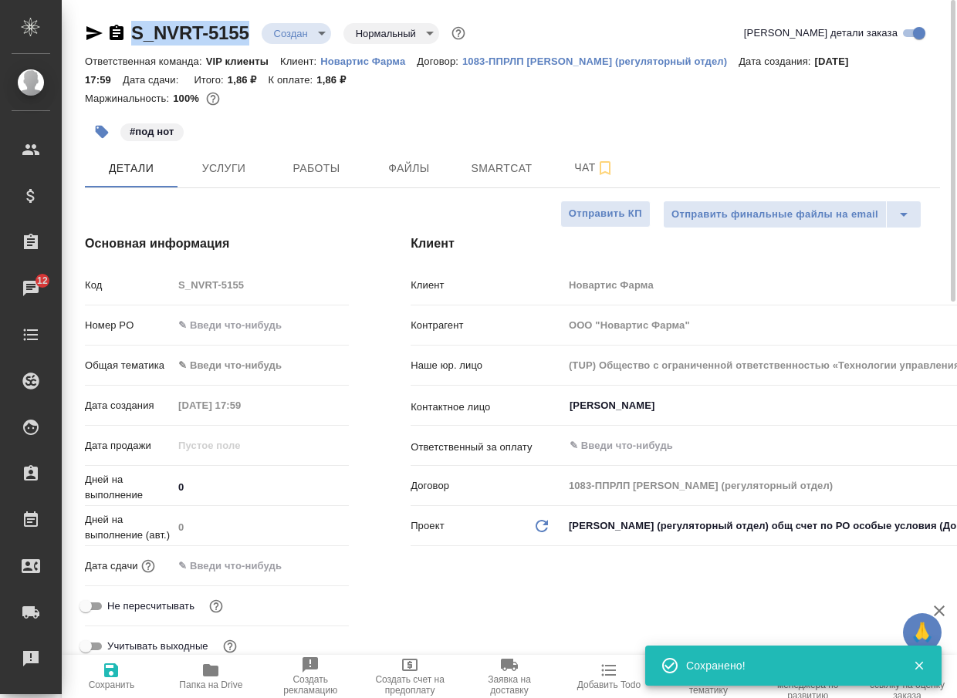
type textarea "x"
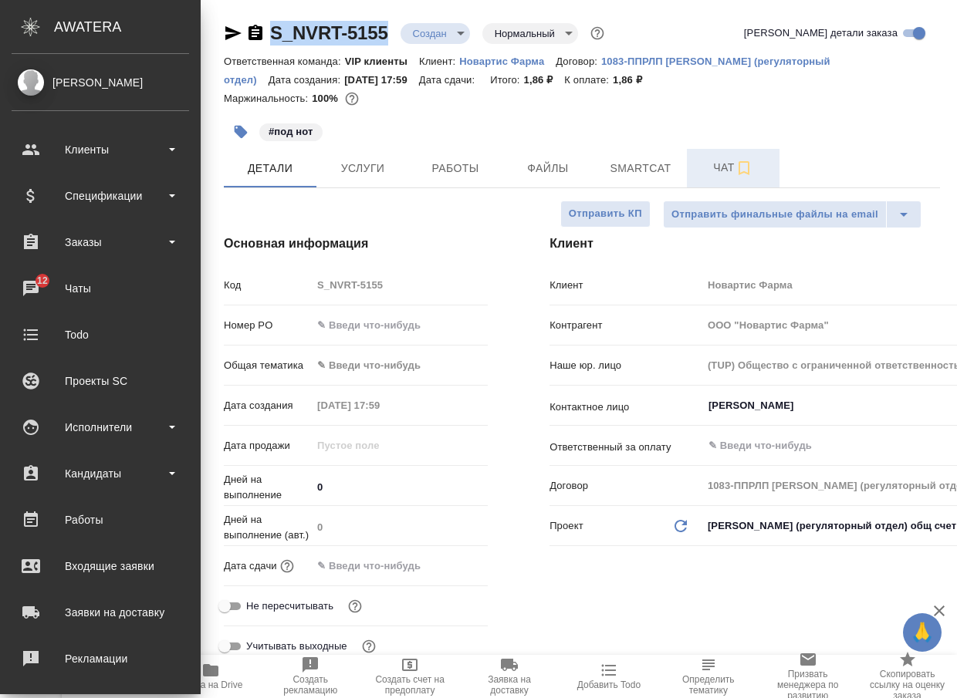
click at [707, 168] on span "Чат" at bounding box center [733, 167] width 74 height 19
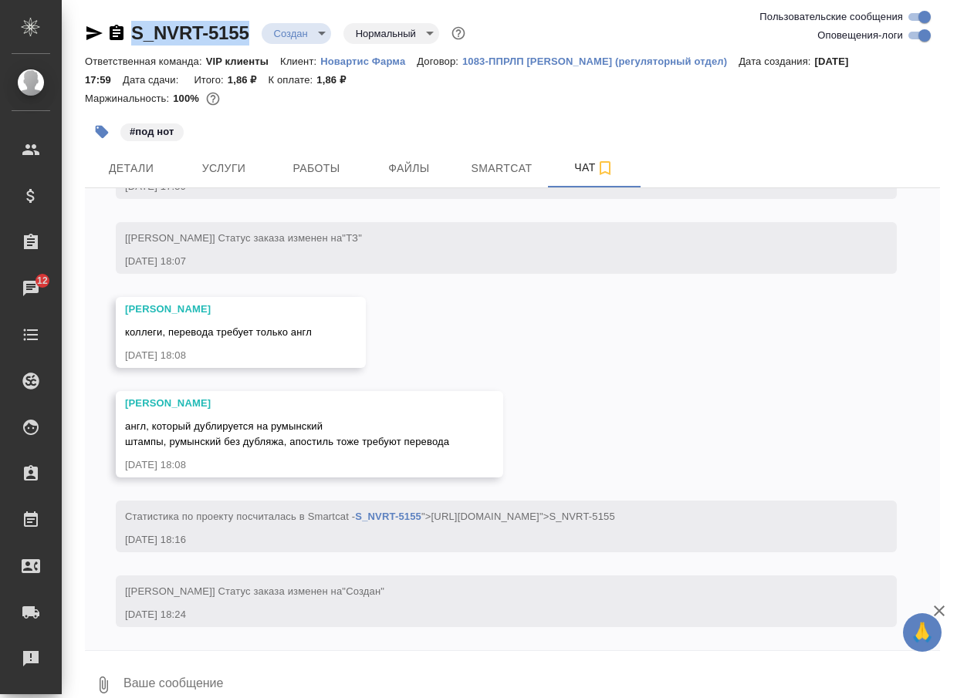
scroll to position [1142, 0]
click at [104, 673] on button "0" at bounding box center [103, 685] width 37 height 52
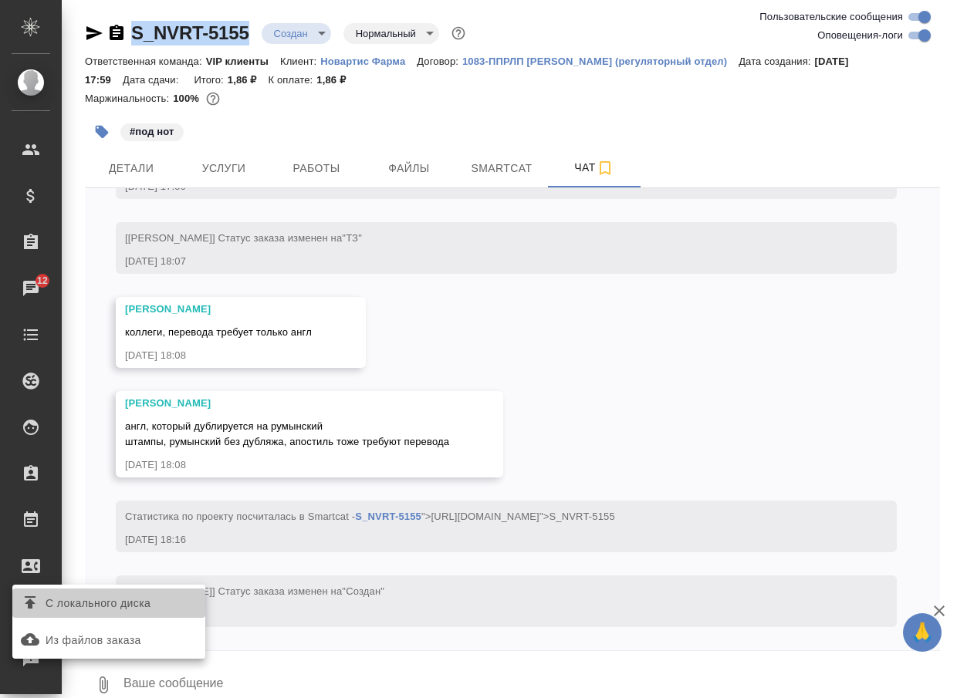
click at [127, 607] on span "С локального диска" at bounding box center [98, 603] width 105 height 19
click at [0, 0] on input "С локального диска" at bounding box center [0, 0] width 0 height 0
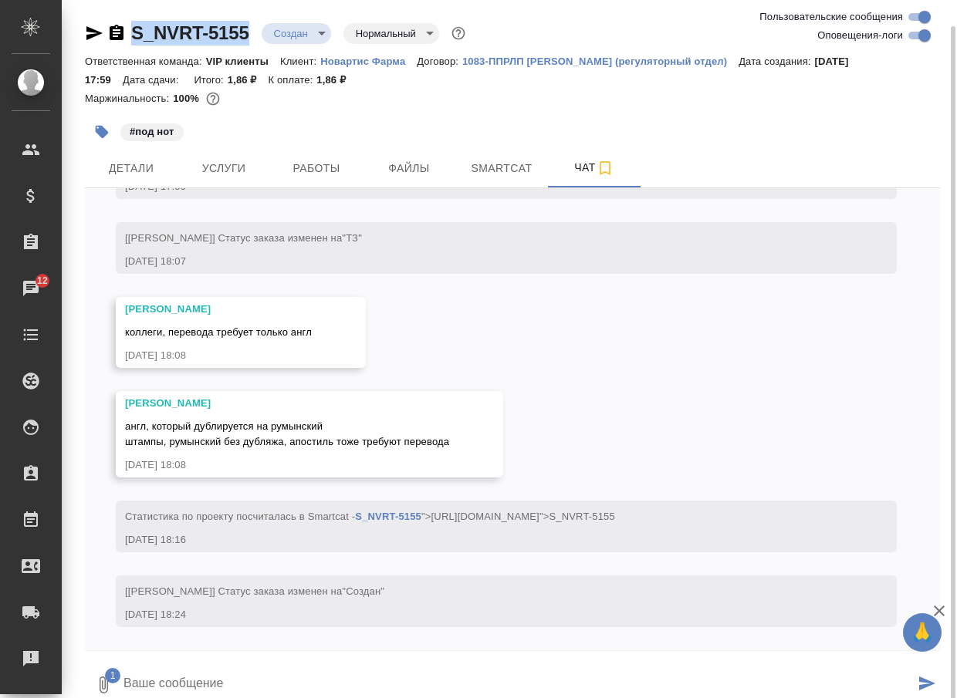
scroll to position [13, 0]
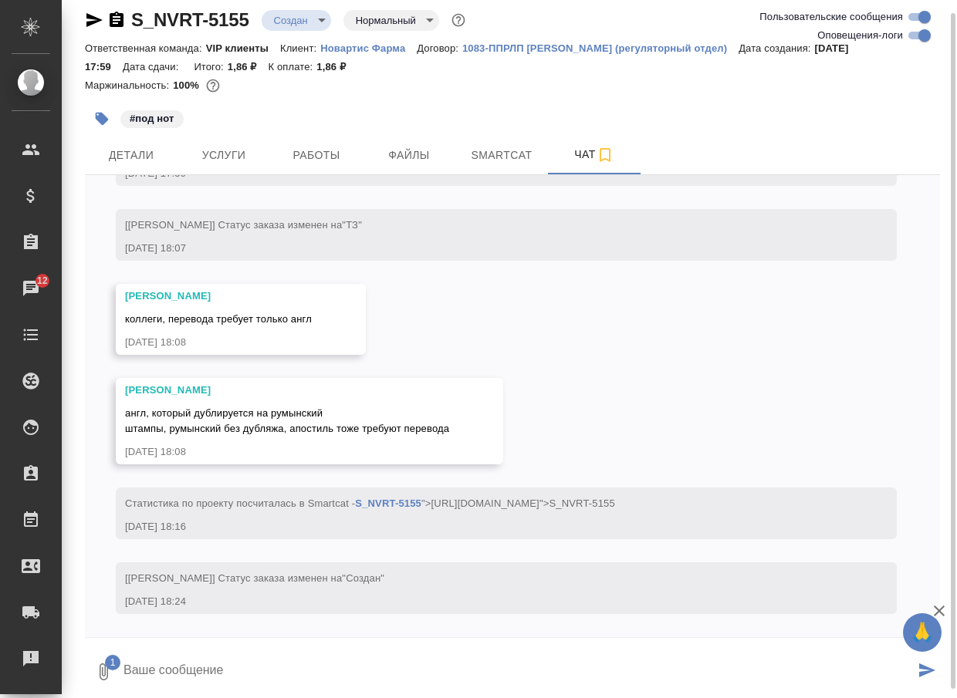
click at [262, 667] on textarea at bounding box center [518, 672] width 792 height 52
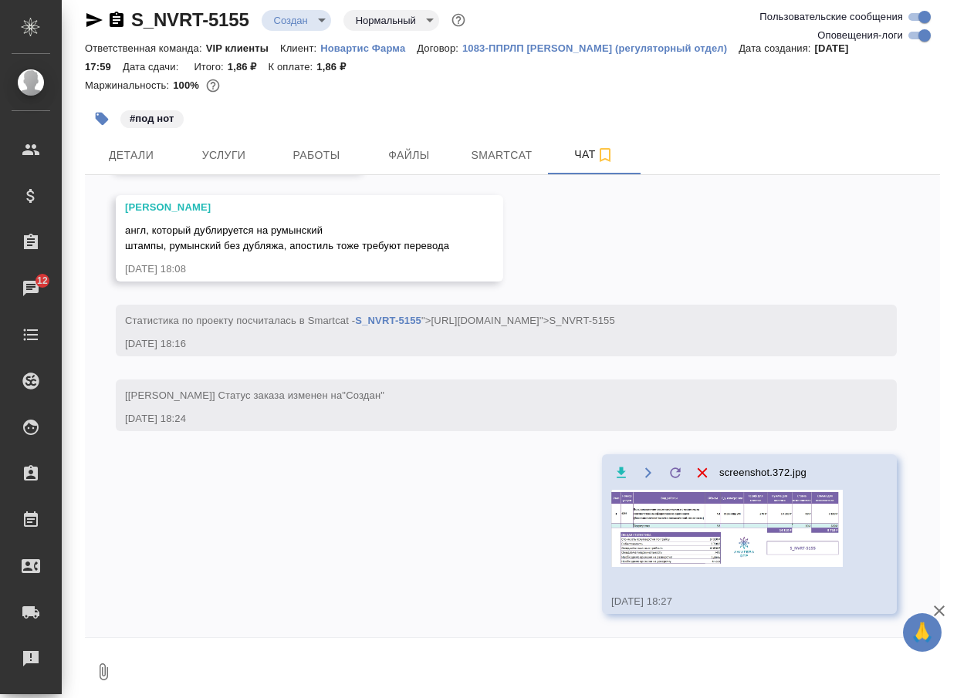
scroll to position [1247, 0]
